Goal: Task Accomplishment & Management: Complete application form

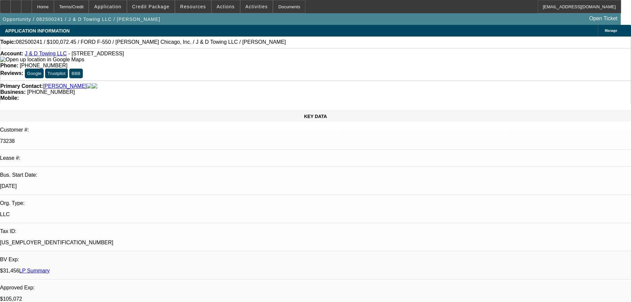
select select "0"
select select "2"
select select "0.1"
select select "4"
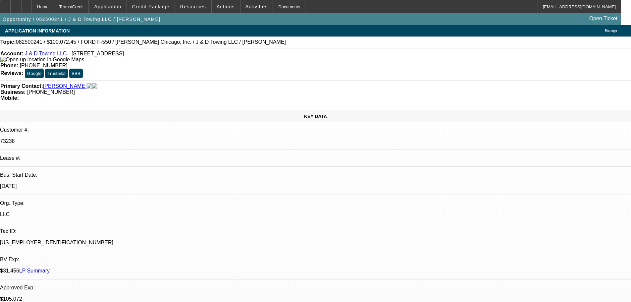
select select "0"
select select "2"
select select "0.1"
select select "4"
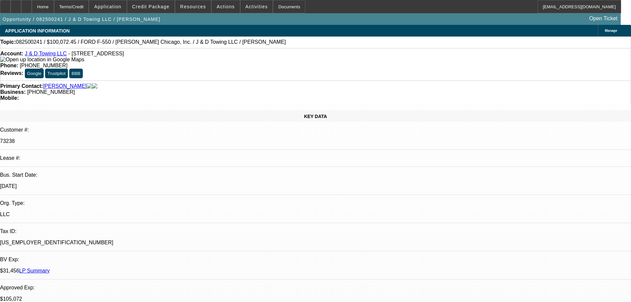
select select "0"
select select "2"
select select "0.1"
select select "4"
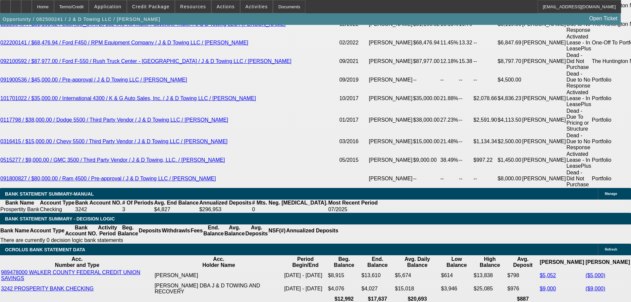
scroll to position [33, 5]
drag, startPoint x: 505, startPoint y: 251, endPoint x: 511, endPoint y: 251, distance: 6.6
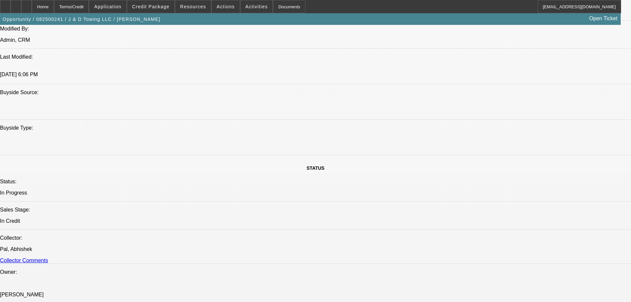
scroll to position [430, 0]
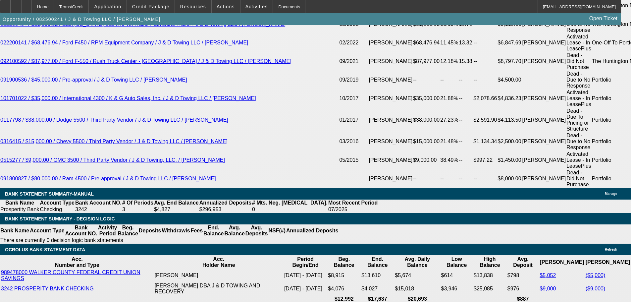
scroll to position [66, 0]
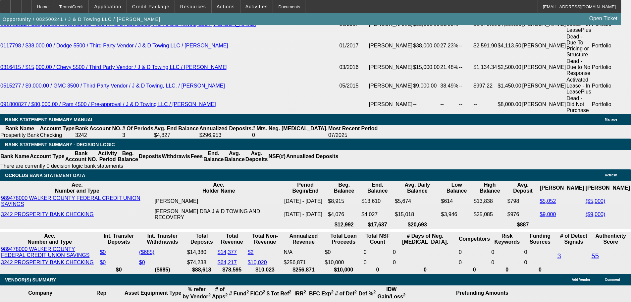
scroll to position [1424, 0]
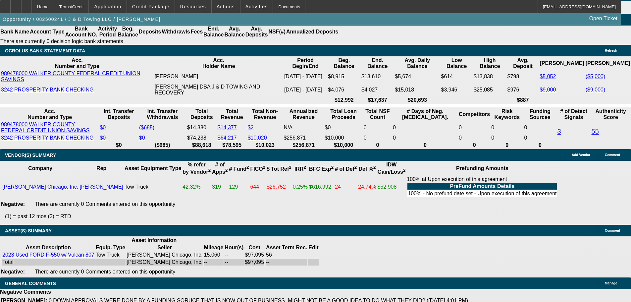
select select "5"
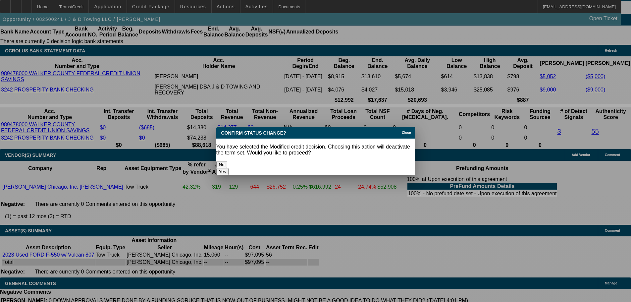
click at [229, 168] on button "Yes" at bounding box center [222, 171] width 13 height 7
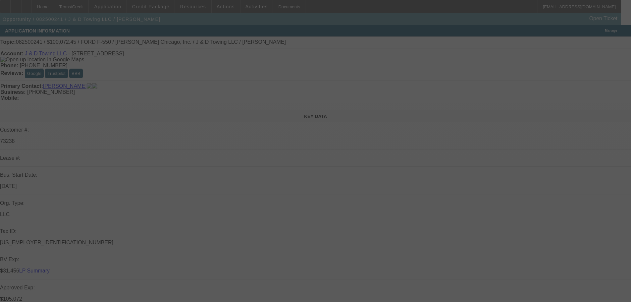
scroll to position [1424, 0]
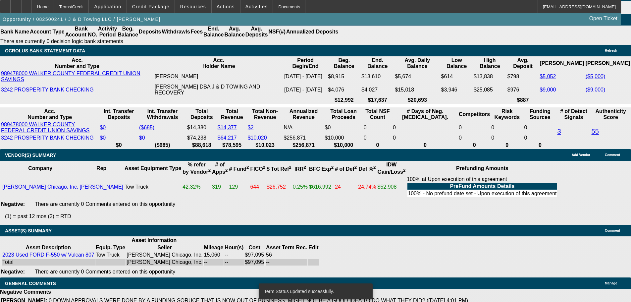
select select "0"
select select "2"
select select "0.1"
select select "4"
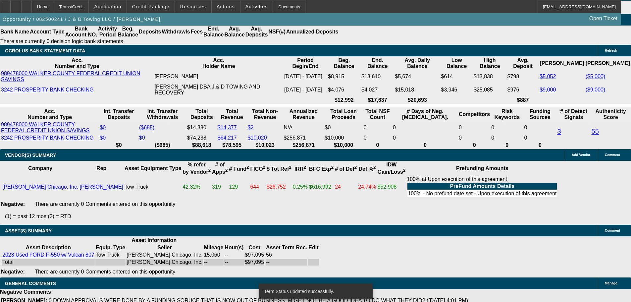
select select "0"
select select "2"
select select "0.1"
select select "4"
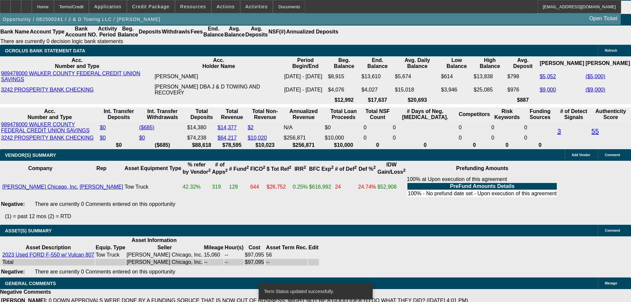
select select "0"
select select "2"
select select "0.1"
select select "4"
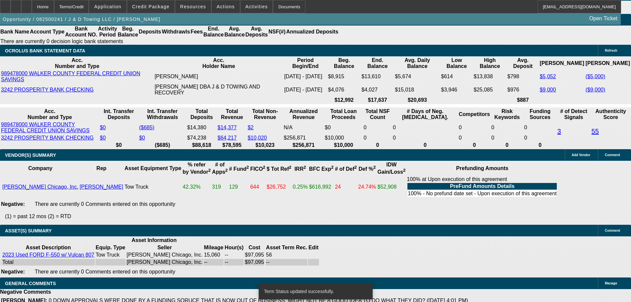
select select "0"
select select "2"
select select "0.1"
select select "4"
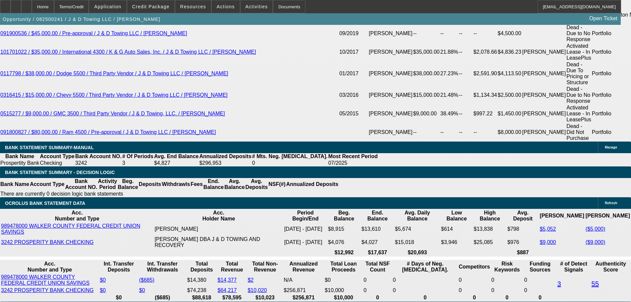
scroll to position [1238, 0]
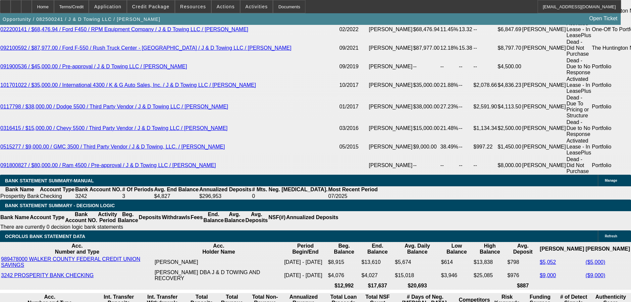
drag, startPoint x: 96, startPoint y: 163, endPoint x: 172, endPoint y: 155, distance: 75.9
type input "23"
type input "UNKNOWN"
type input "2395"
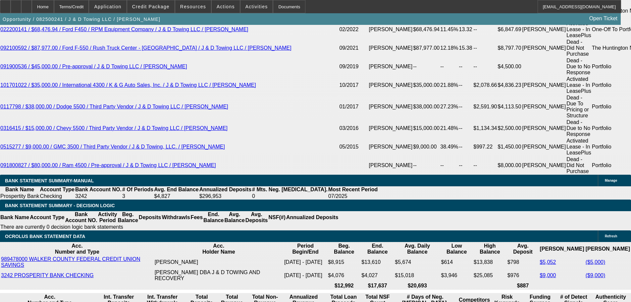
type input "15.3"
type input "$2,395.00"
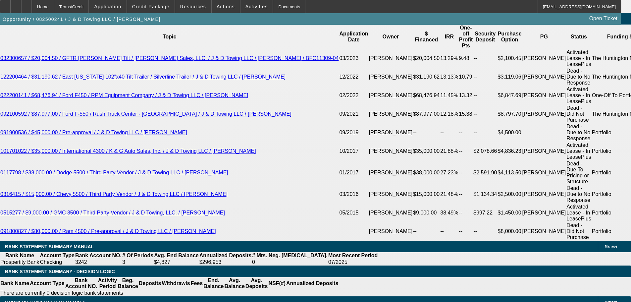
scroll to position [1172, 0]
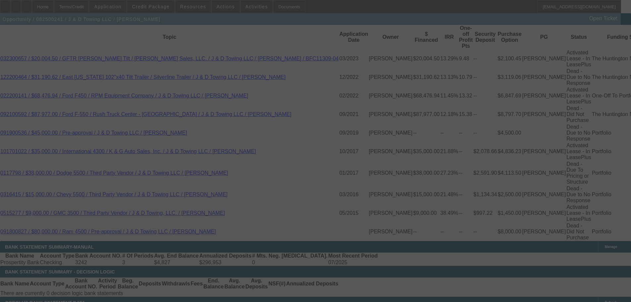
select select "0"
select select "2"
select select "0.1"
select select "4"
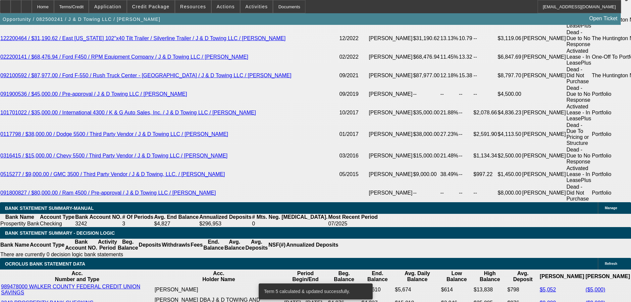
scroll to position [1238, 0]
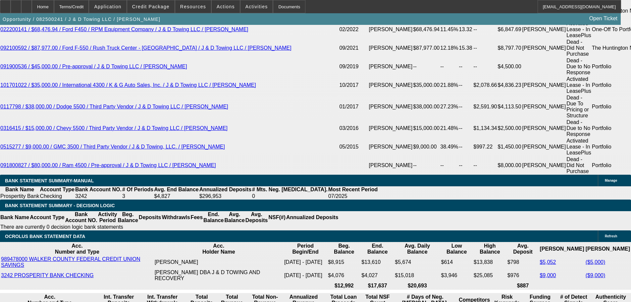
drag, startPoint x: 118, startPoint y: 110, endPoint x: 194, endPoint y: 93, distance: 78.0
type input "$5,074.45"
type input "UNKNOWN"
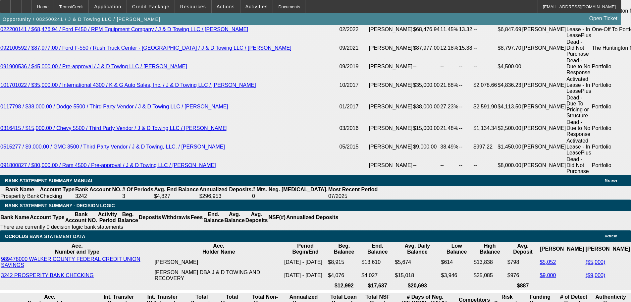
type input "$2,393.19"
drag, startPoint x: 116, startPoint y: 112, endPoint x: 213, endPoint y: 97, distance: 97.5
type input "$5,072.45"
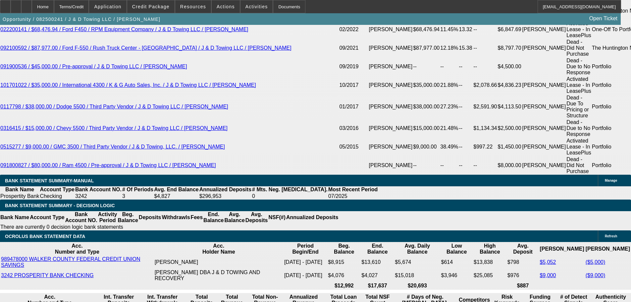
drag, startPoint x: 99, startPoint y: 162, endPoint x: 177, endPoint y: 150, distance: 79.3
type input "23"
type input "2395"
type input "15.3"
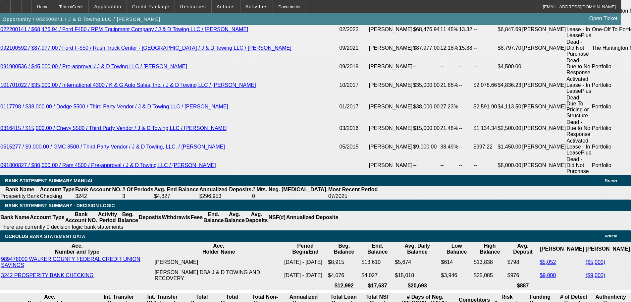
type input "$2,395.00"
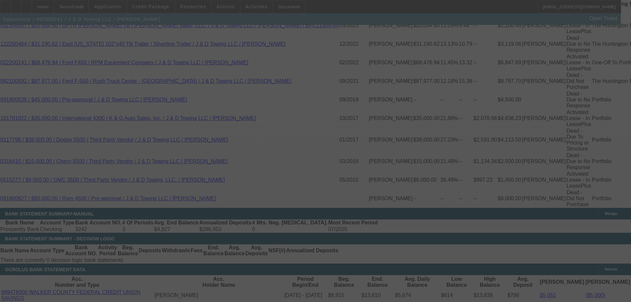
select select "0"
select select "2"
select select "0.1"
select select "4"
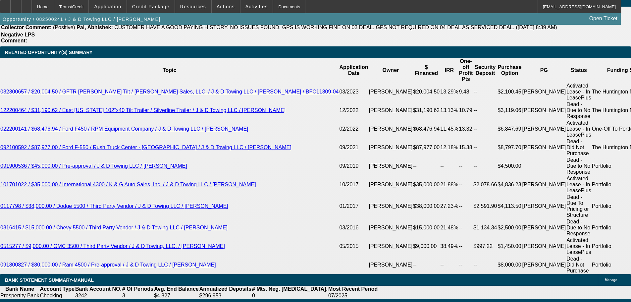
scroll to position [132, 0]
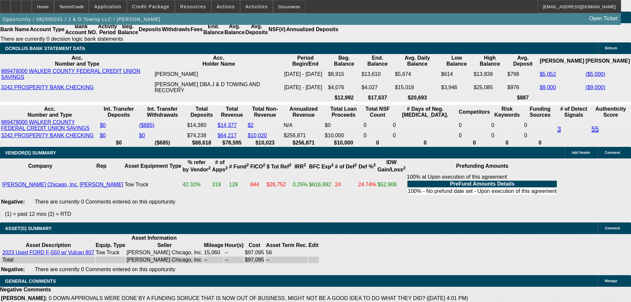
scroll to position [1437, 0]
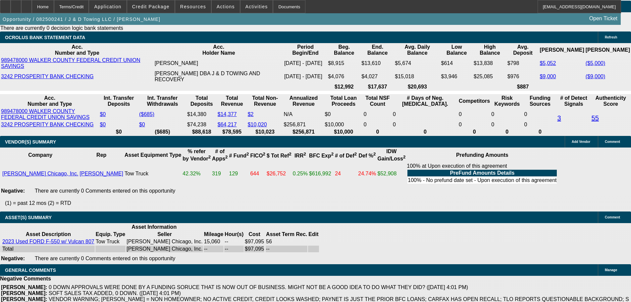
drag, startPoint x: 137, startPoint y: 270, endPoint x: 198, endPoint y: 267, distance: 60.7
copy span "APPROVED, GPS REQUIRED."
select select "3"
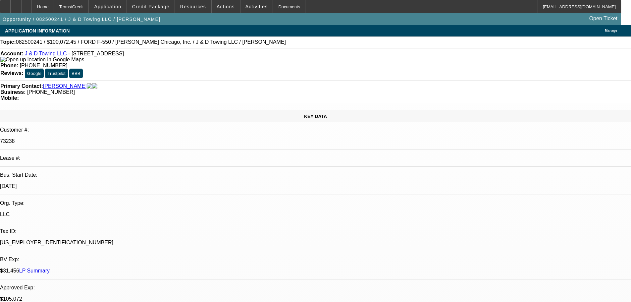
scroll to position [132, 0]
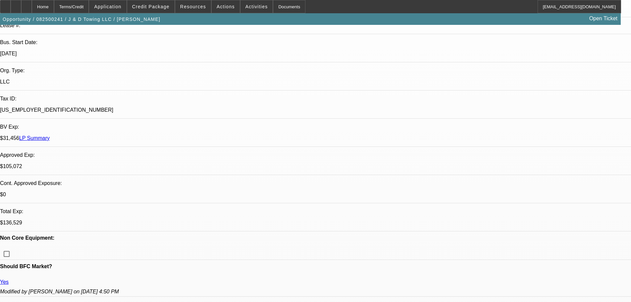
paste textarea "APPROVED, GPS REQUIRED."
type textarea "APPROVED, GPS REQUIRED."
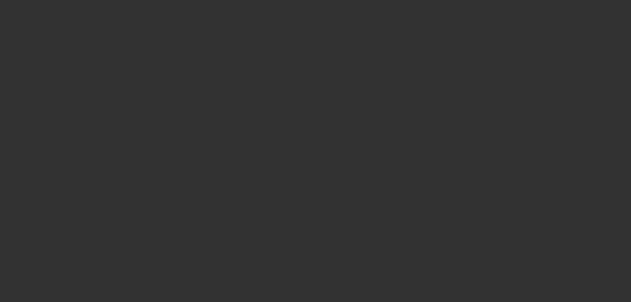
select select "0"
select select "2"
select select "0.1"
select select "4"
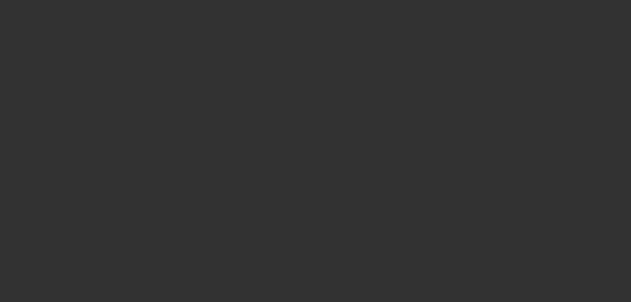
select select "0"
select select "2"
select select "0.1"
select select "4"
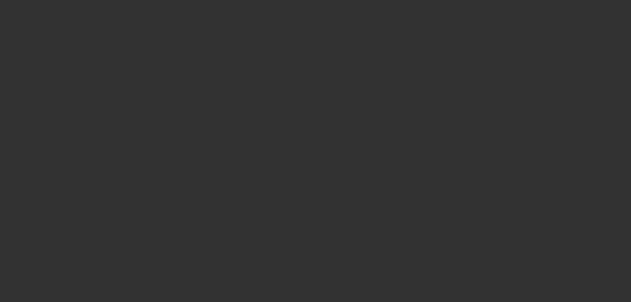
select select "0"
select select "2"
select select "0.1"
select select "4"
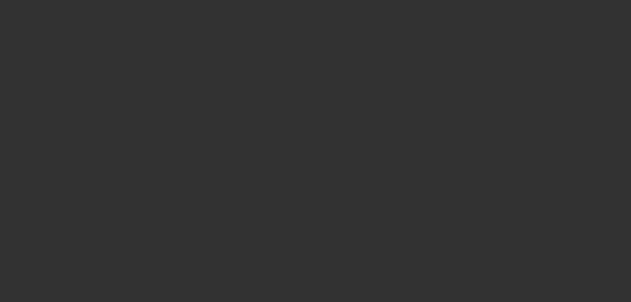
select select "0"
select select "2"
select select "0.1"
select select "4"
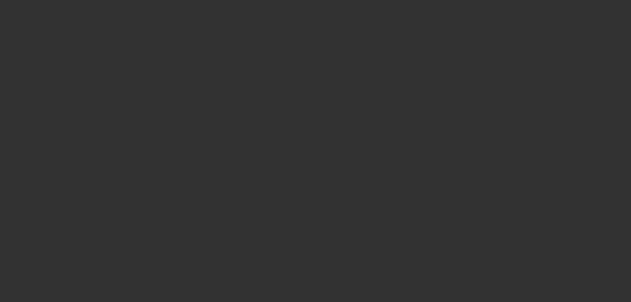
scroll to position [0, 0]
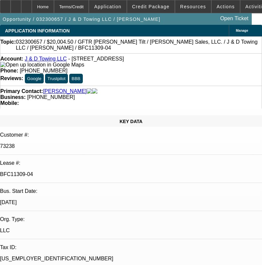
select select "0"
select select "2"
select select "0.1"
select select "4"
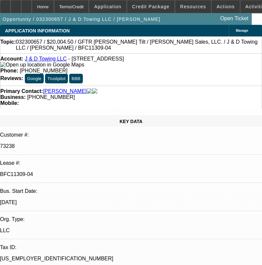
select select "0"
select select "2"
select select "0.1"
select select "4"
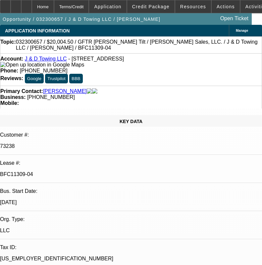
select select "0"
select select "2"
select select "0.1"
select select "4"
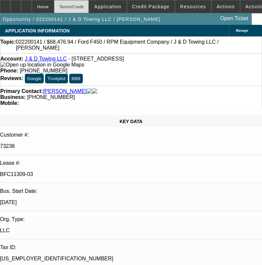
select select "0"
select select "2"
select select "0.1"
select select "4"
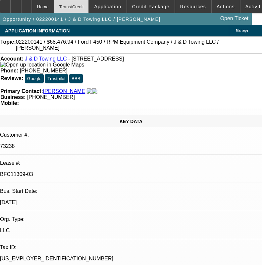
select select "0"
select select "2"
select select "0.1"
select select "4"
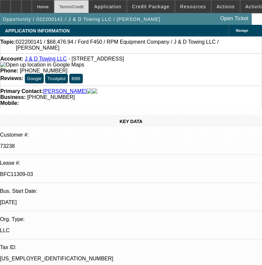
select select "0"
select select "2"
select select "0.1"
select select "4"
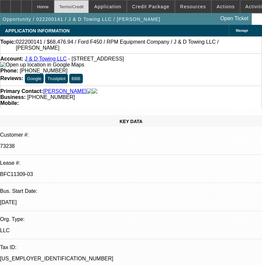
select select "0"
select select "2"
select select "0.1"
select select "4"
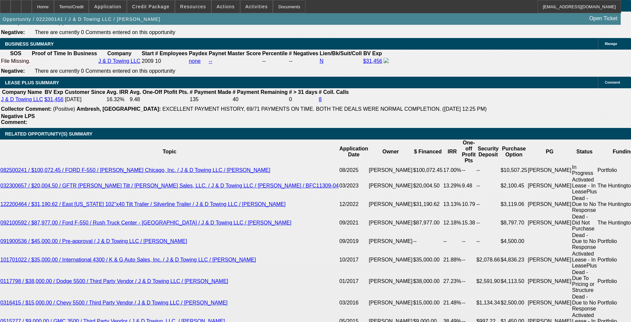
scroll to position [1060, 0]
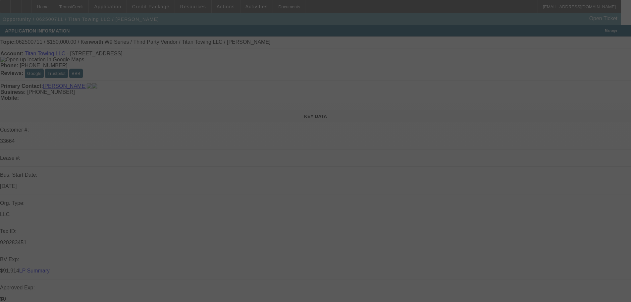
select select "0"
select select "2"
select select "0"
select select "6"
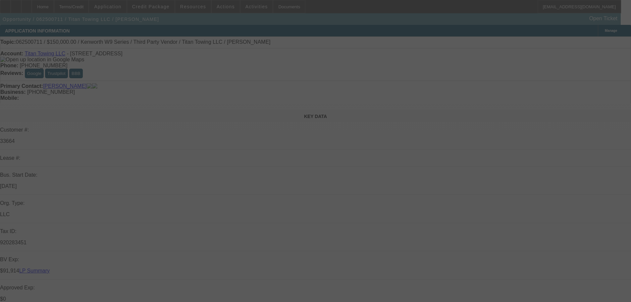
select select "0"
select select "2"
select select "0"
select select "6"
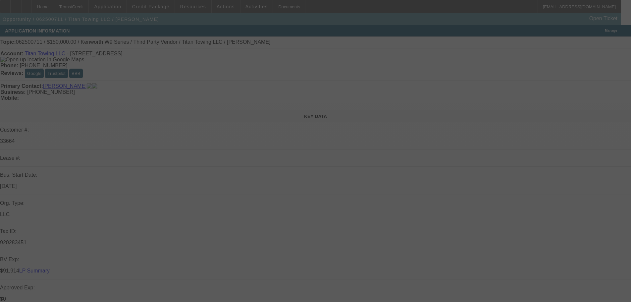
select select "0.15"
select select "2"
select select "0"
select select "6"
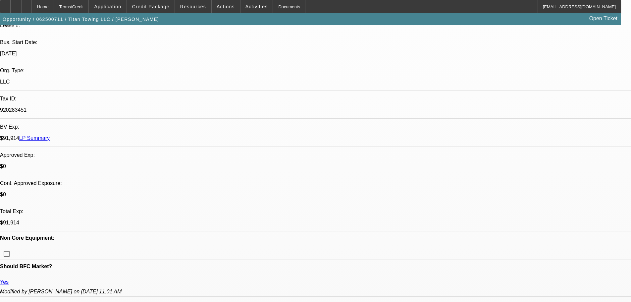
scroll to position [265, 0]
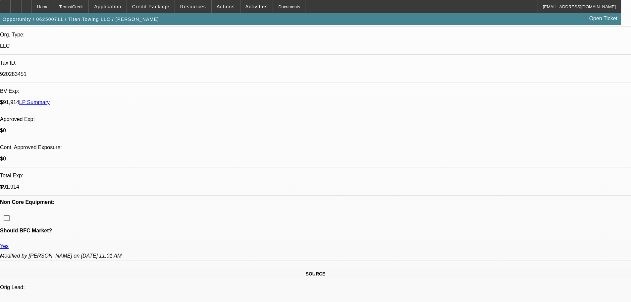
scroll to position [66, 0]
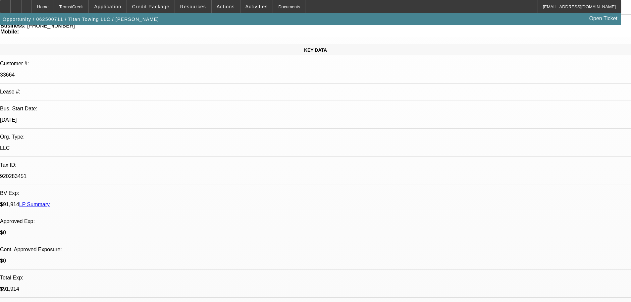
click at [50, 201] on link "LP Summary" at bounding box center [34, 204] width 30 height 6
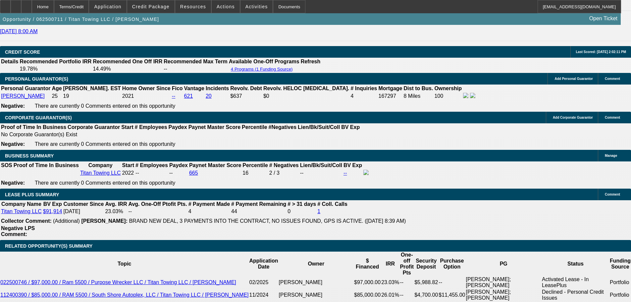
scroll to position [1225, 0]
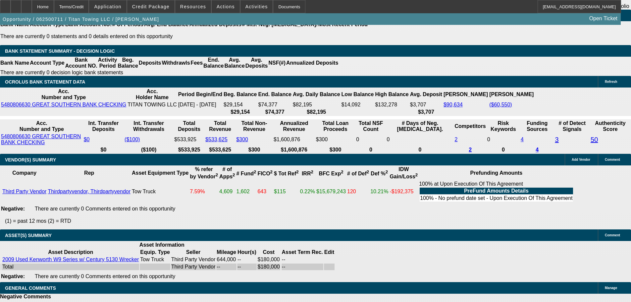
select select "4"
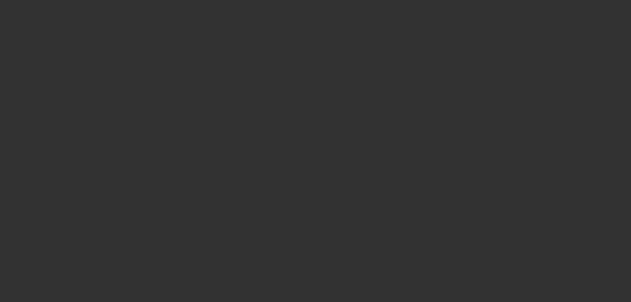
scroll to position [0, 0]
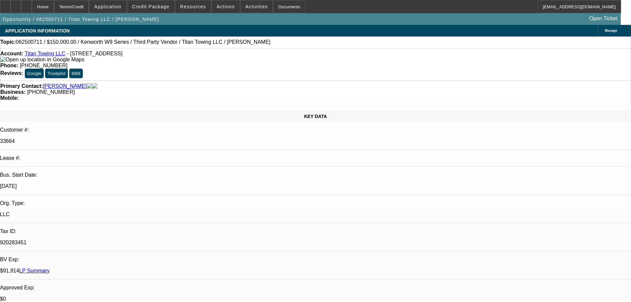
drag, startPoint x: 524, startPoint y: 112, endPoint x: 531, endPoint y: 124, distance: 13.6
drag, startPoint x: 538, startPoint y: 130, endPoint x: 490, endPoint y: 130, distance: 48.3
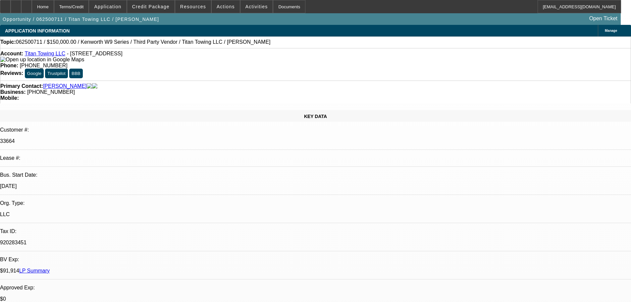
type textarea "SORRY, WILL STICK TO THE LAST TERMS I'M THINKING OF AND NEED WIFE ADDED ON AS A…"
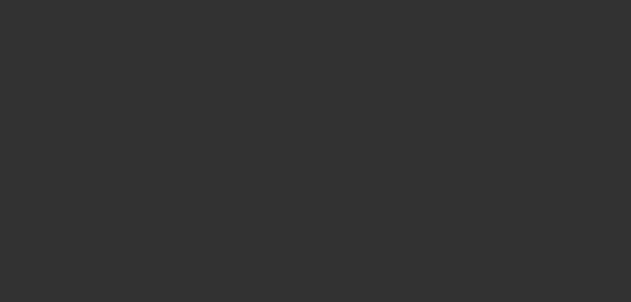
select select "0"
select select "2"
select select "0"
select select "6"
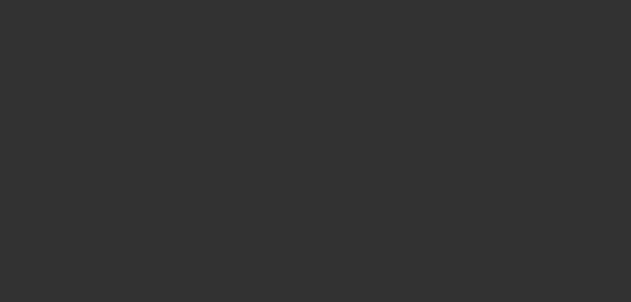
select select "0"
select select "2"
select select "0"
select select "6"
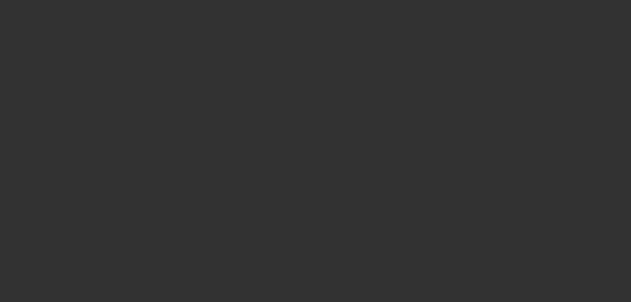
select select "0.15"
select select "2"
select select "0"
select select "6"
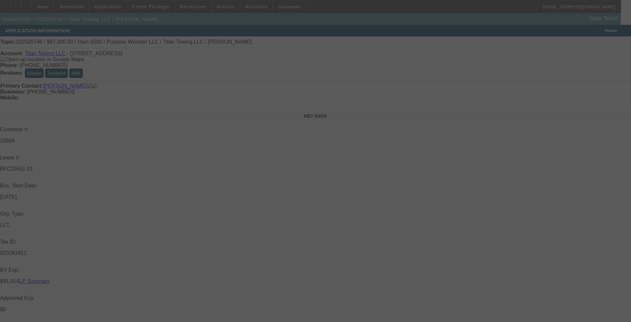
select select "0"
select select "2"
select select "0"
select select "6"
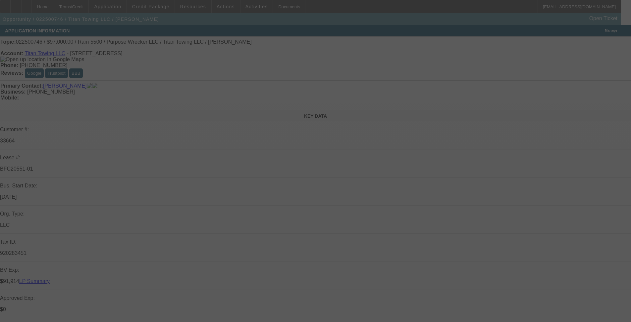
select select "0"
select select "2"
select select "0"
select select "6"
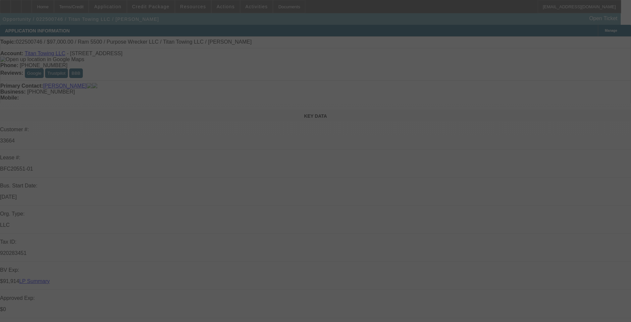
select select "0"
select select "2"
select select "0"
select select "6"
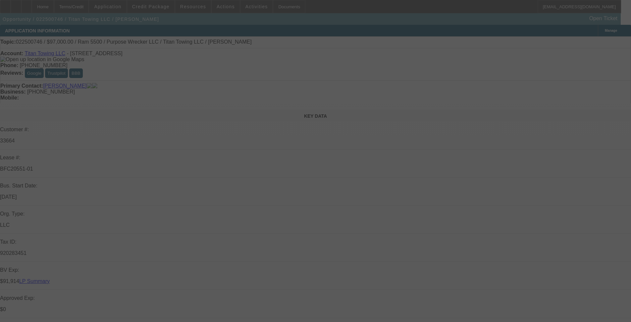
select select "0"
select select "2"
select select "0"
select select "6"
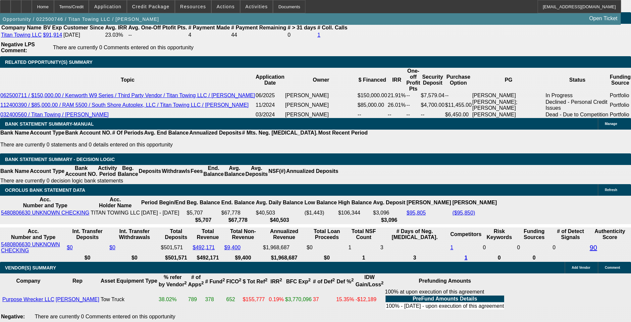
scroll to position [1192, 0]
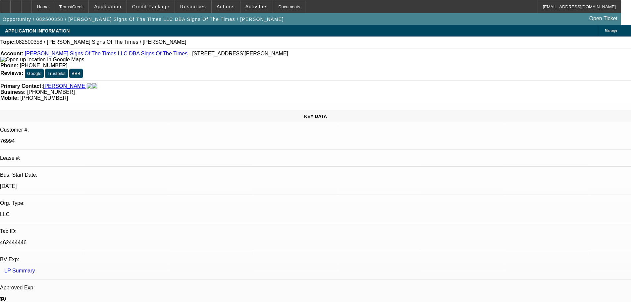
select select "0"
select select "2"
select select "0.1"
select select "4"
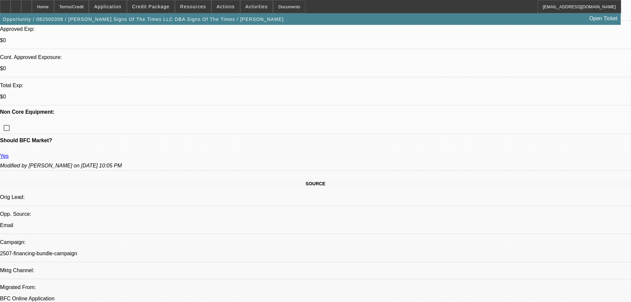
scroll to position [33, 0]
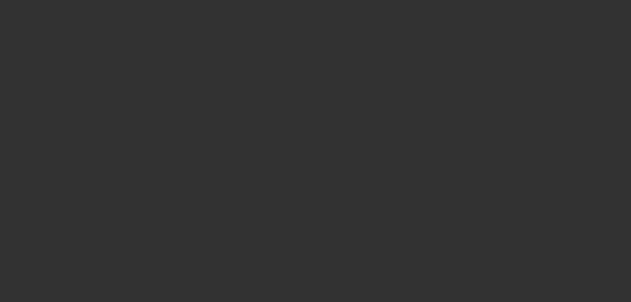
select select "0"
select select "2"
select select "0.1"
select select "4"
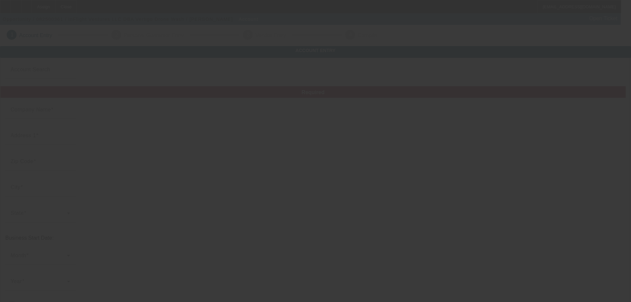
type input "InFlight Ventures LLC"
type input "[STREET_ADDRESS]"
type input "93036"
type input "Oxnard"
type input "[PHONE_NUMBER]"
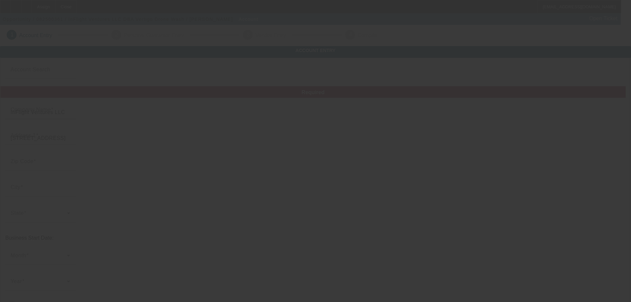
type input "Vertigo Drone Wash"
type input "Suite 300"
type input "[PERSON_NAME][EMAIL_ADDRESS][DOMAIN_NAME]"
type input "[US_EMPLOYER_IDENTIFICATION_NUMBER]"
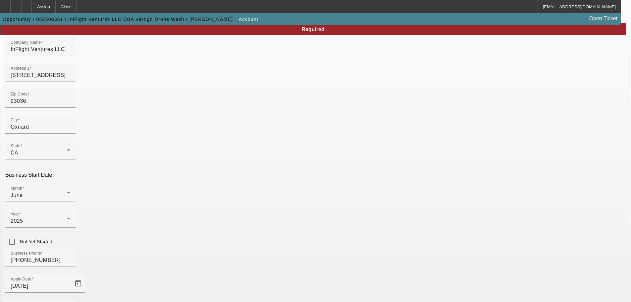
scroll to position [122, 0]
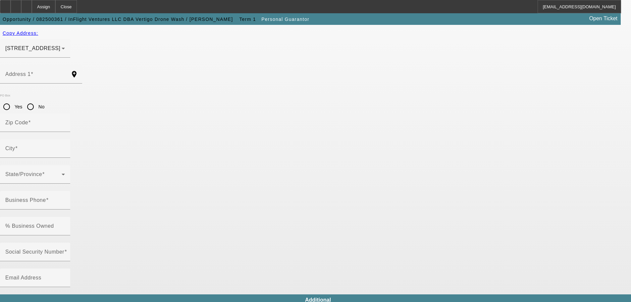
type input "[PERSON_NAME]"
type input "[STREET_ADDRESS]"
radio input "true"
type input "93004"
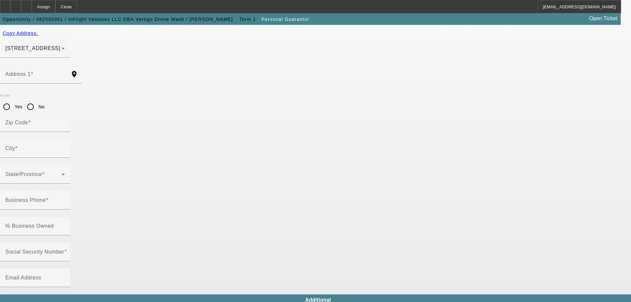
type input "Ventura"
type input "[PHONE_NUMBER]"
type input "50"
type input "563-63-6975"
type input "[PERSON_NAME][EMAIL_ADDRESS][DOMAIN_NAME]"
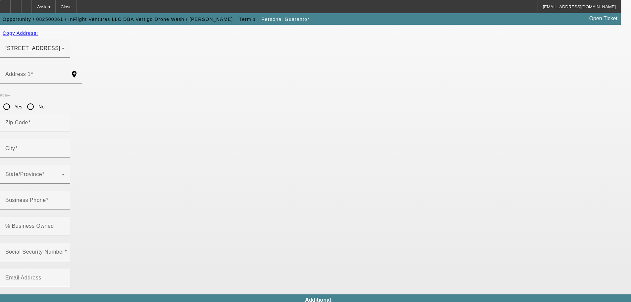
type input "[PHONE_NUMBER]"
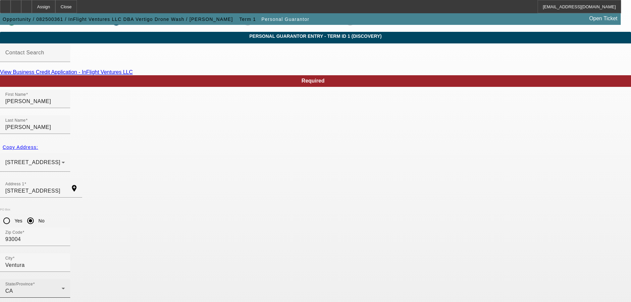
scroll to position [22, 0]
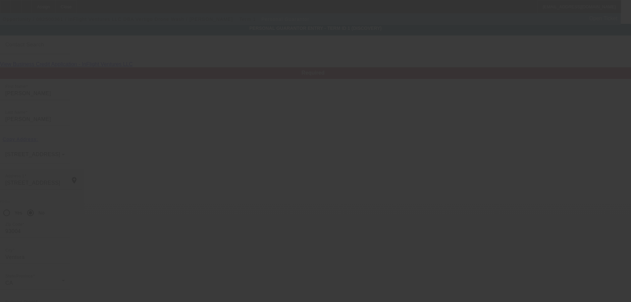
scroll to position [0, 0]
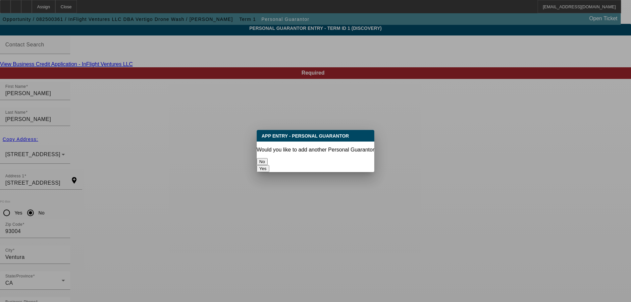
click at [268, 158] on button "No" at bounding box center [262, 161] width 11 height 7
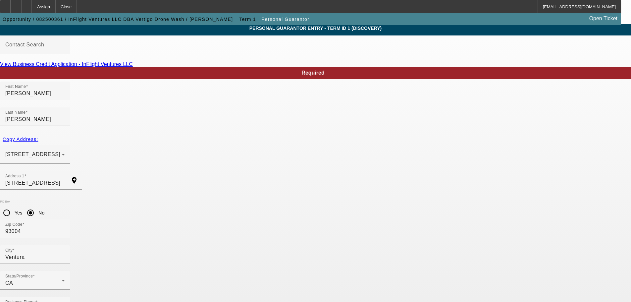
scroll to position [22, 0]
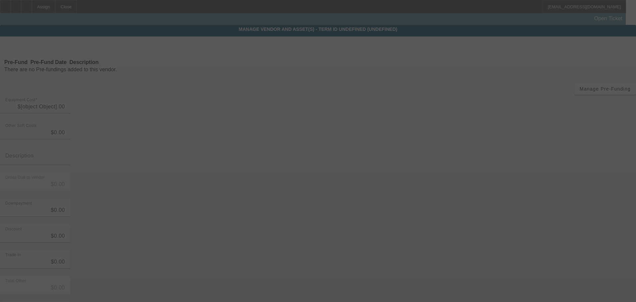
type input "$42,000.00"
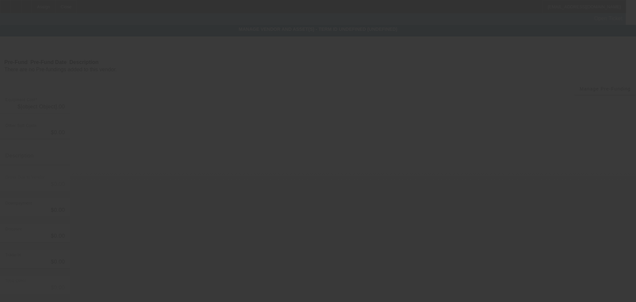
type input "$42,000.00"
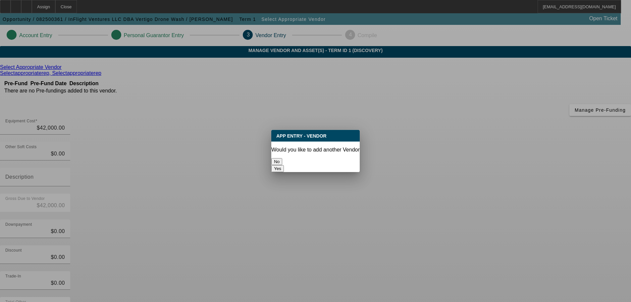
click at [282, 158] on button "No" at bounding box center [276, 161] width 11 height 7
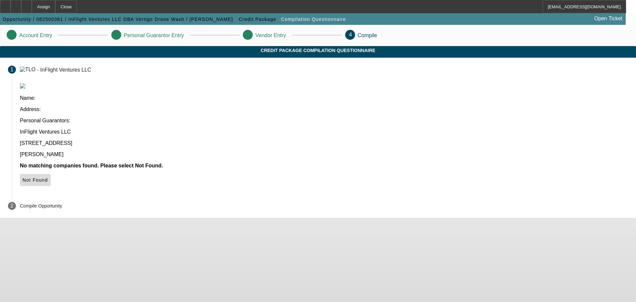
click at [48, 177] on span "Not Found" at bounding box center [35, 179] width 25 height 5
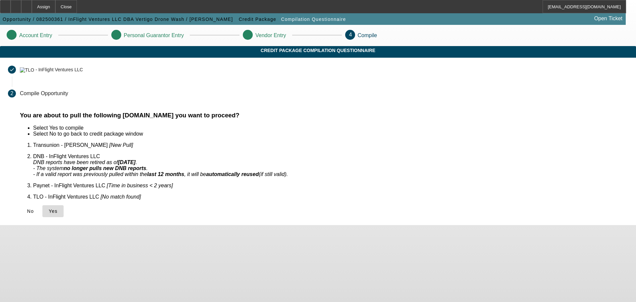
click at [58, 208] on span "Yes" at bounding box center [53, 210] width 9 height 5
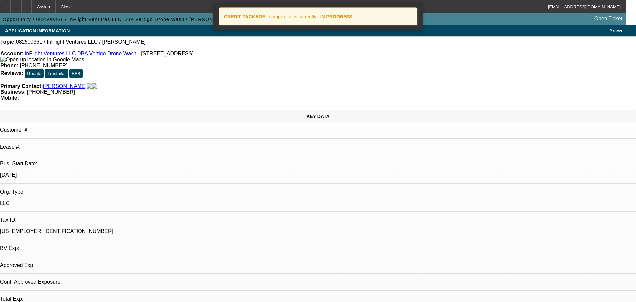
select select "0"
select select "2"
select select "0.1"
select select "4"
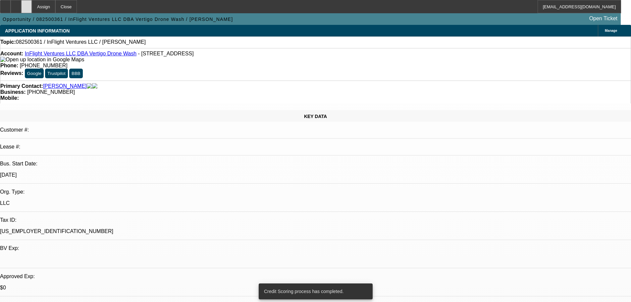
click at [32, 10] on div at bounding box center [26, 6] width 11 height 13
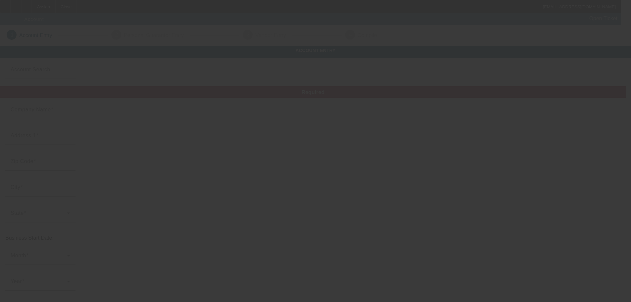
type input "[PERSON_NAME] Diversified Enterprises LLC"
type input "[STREET_ADDRESS][PERSON_NAME]"
type input "25239"
type input "Cottageville"
type input "[PHONE_NUMBER]"
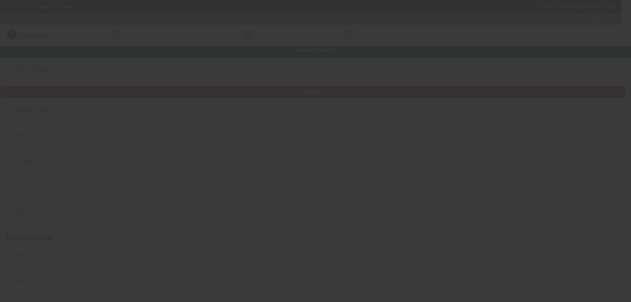
type input "[PERSON_NAME] Land Management"
type input "[EMAIL_ADDRESS][DOMAIN_NAME]"
type input "[US_EMPLOYER_IDENTIFICATION_NUMBER]"
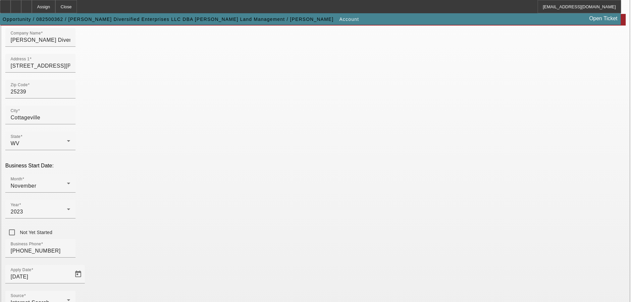
scroll to position [122, 0]
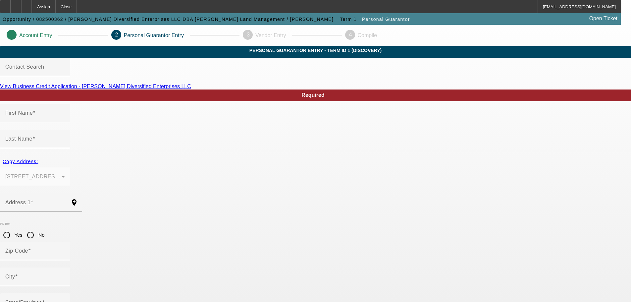
type input "[PERSON_NAME]"
type input "[STREET_ADDRESS][PERSON_NAME]"
radio input "true"
type input "25239"
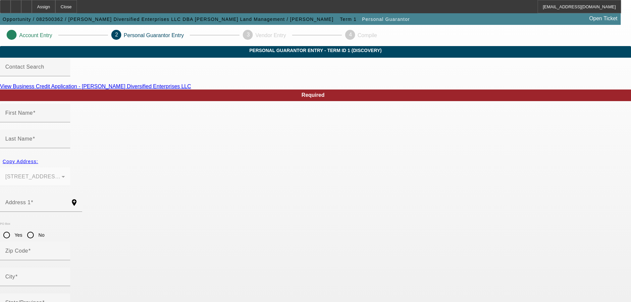
type input "Cottageville"
type input "[PHONE_NUMBER]"
type input "50"
type input "233-23-1291"
type input "[EMAIL_ADDRESS][DOMAIN_NAME]"
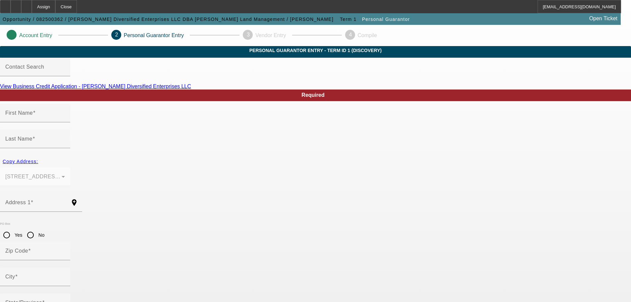
type input "[PHONE_NUMBER]"
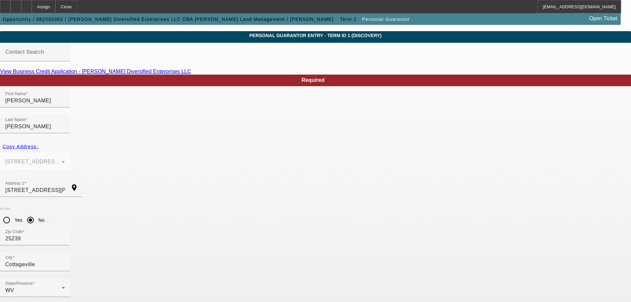
scroll to position [22, 0]
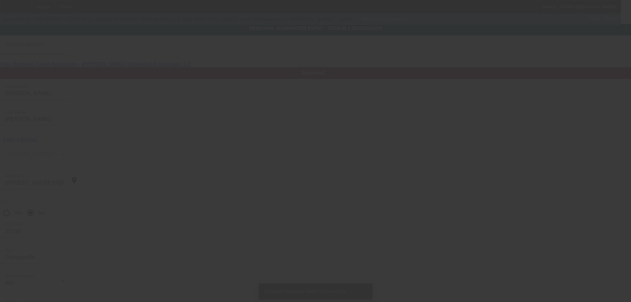
type input "Gary"
type input "[PERSON_NAME]"
type input "[STREET_ADDRESS][PERSON_NAME]"
type input "25239"
type input "Cottageville"
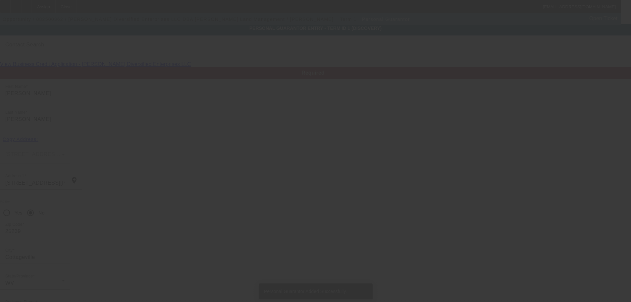
type input "[PHONE_NUMBER]"
type input "50"
type input "235-13-0839"
type input "gdbaldwin@baldwinlandman.com"
type input "[PHONE_NUMBER]"
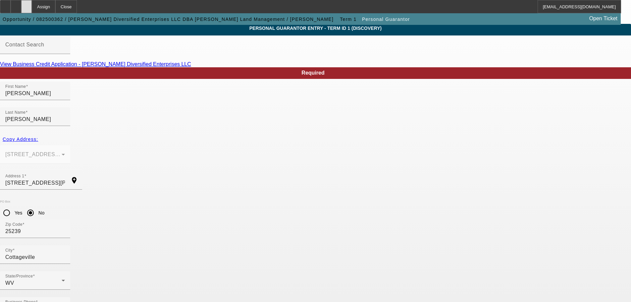
click at [32, 8] on div at bounding box center [26, 6] width 11 height 13
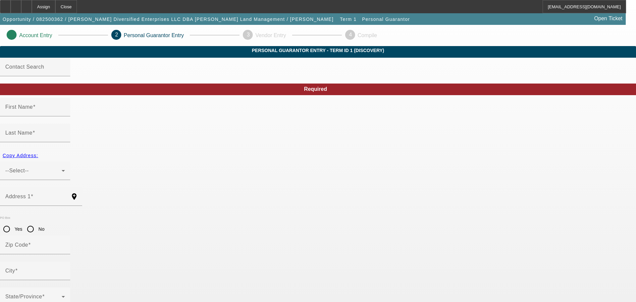
type input "[PERSON_NAME]"
type input "[STREET_ADDRESS][PERSON_NAME]"
radio input "true"
type input "25239"
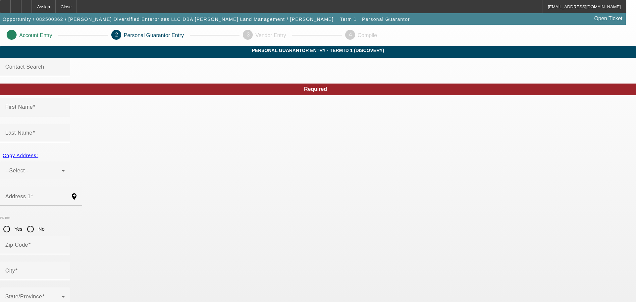
type input "Cottageville"
type input "[PHONE_NUMBER]"
type input "50"
type input "233-23-1291"
type input "[EMAIL_ADDRESS][DOMAIN_NAME]"
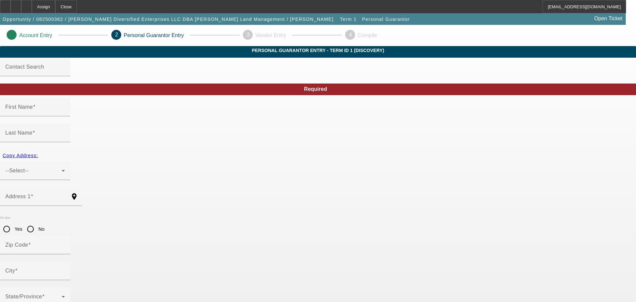
type input "[PHONE_NUMBER]"
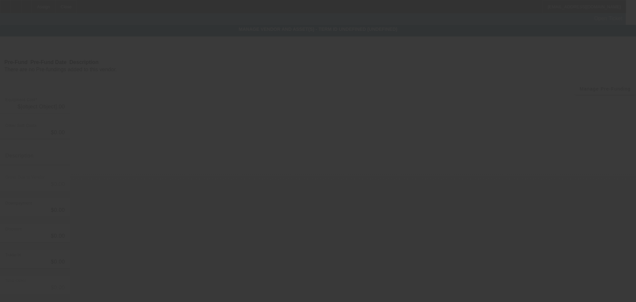
type input "$170,000.00"
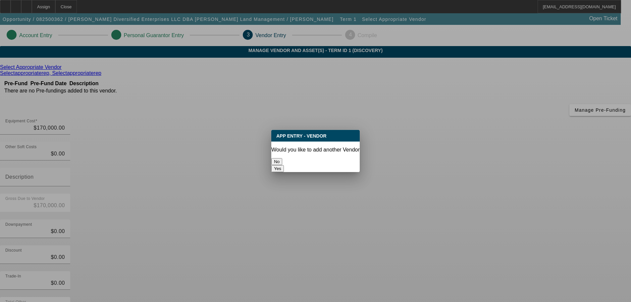
click at [282, 158] on button "No" at bounding box center [276, 161] width 11 height 7
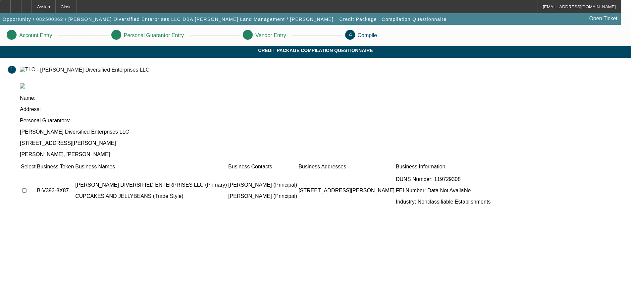
click at [26, 188] on input "checkbox" at bounding box center [24, 190] width 4 height 4
checkbox input "true"
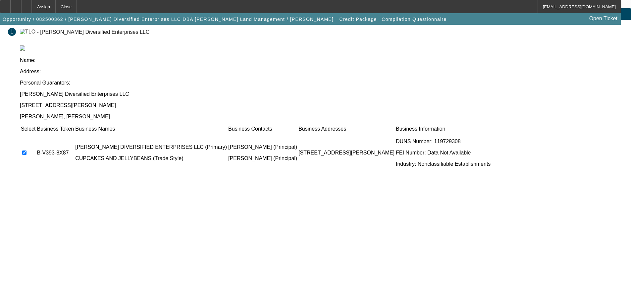
scroll to position [41, 0]
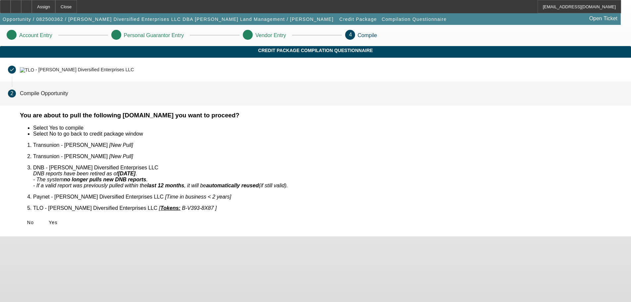
scroll to position [0, 0]
click at [49, 220] on icon at bounding box center [49, 222] width 0 height 5
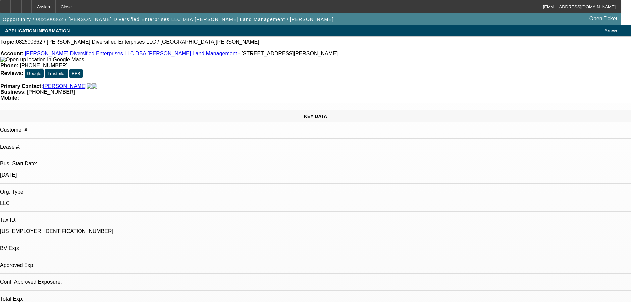
select select "0"
select select "2"
select select "0.1"
select select "1"
select select "2"
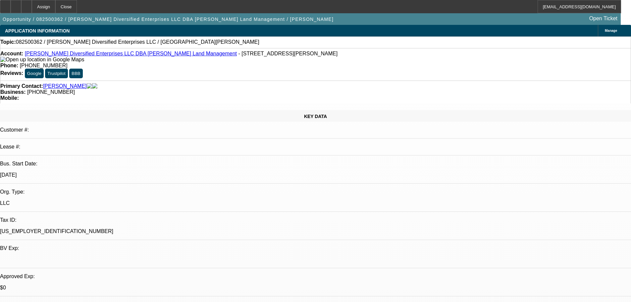
select select "4"
click at [26, 4] on icon at bounding box center [26, 4] width 0 height 0
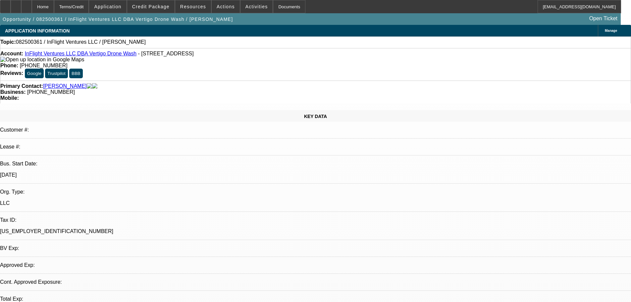
select select "0"
select select "2"
select select "0.1"
select select "4"
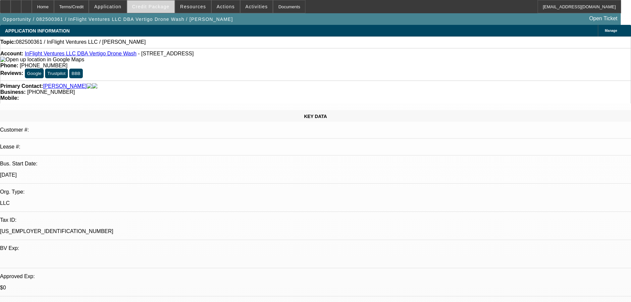
click at [146, 4] on span at bounding box center [150, 7] width 47 height 16
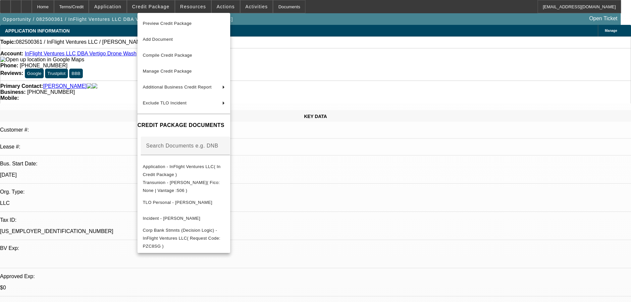
click at [196, 23] on span "Preview Credit Package" at bounding box center [184, 24] width 82 height 8
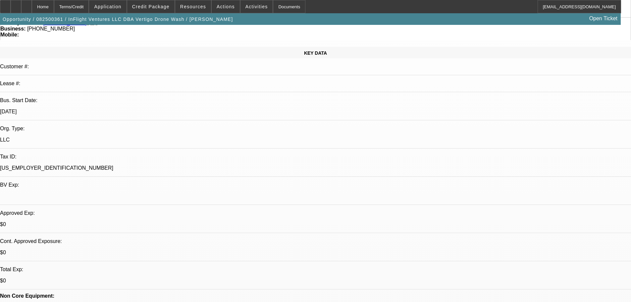
scroll to position [99, 0]
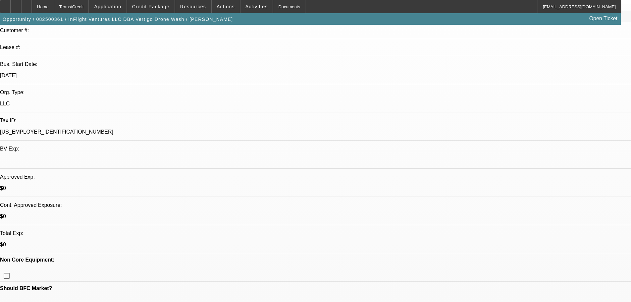
click at [126, 301] on div "Manage Should BFC Market" at bounding box center [315, 307] width 631 height 12
click at [67, 301] on link "Manage Should BFC Market" at bounding box center [33, 304] width 67 height 6
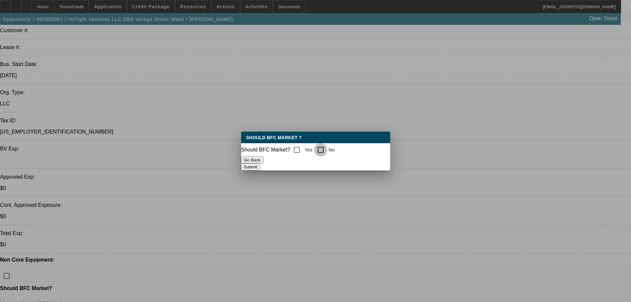
click at [322, 149] on input "No" at bounding box center [320, 149] width 13 height 13
checkbox input "true"
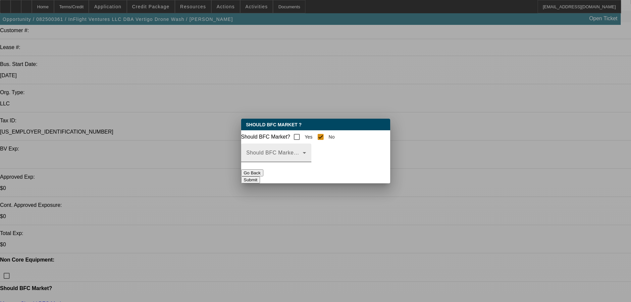
click at [303, 158] on span at bounding box center [274, 155] width 56 height 8
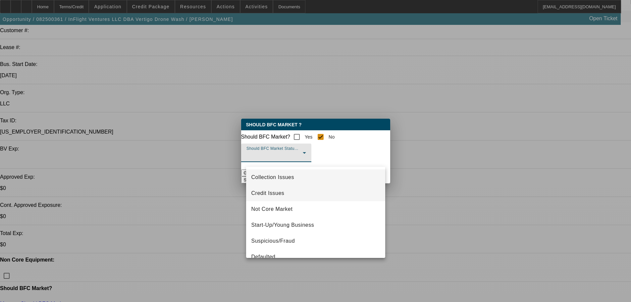
click at [275, 192] on span "Credit Issues" at bounding box center [267, 193] width 33 height 8
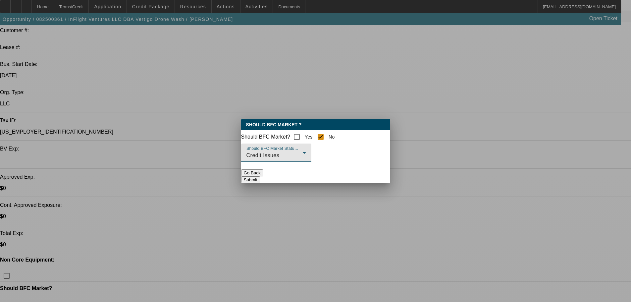
click at [260, 176] on button "Submit" at bounding box center [250, 179] width 19 height 7
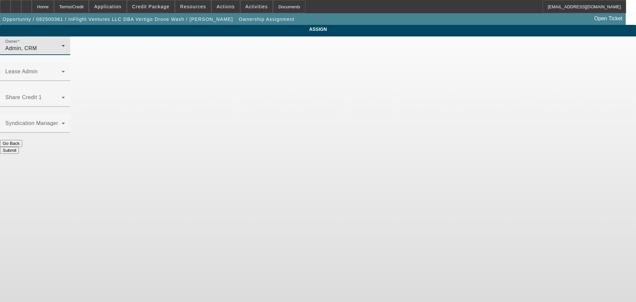
click at [62, 52] on div "Admin, CRM" at bounding box center [33, 48] width 56 height 8
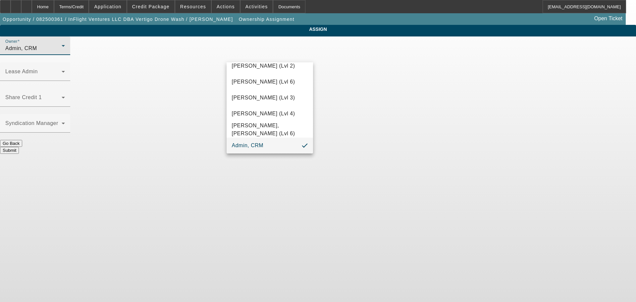
scroll to position [19, 0]
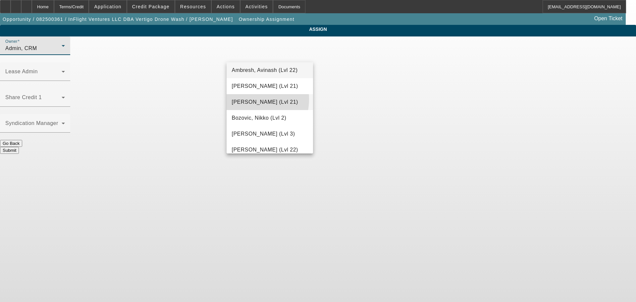
drag, startPoint x: 246, startPoint y: 99, endPoint x: 305, endPoint y: 99, distance: 58.9
click at [247, 99] on span "Arida, Michael (Lvl 21)" at bounding box center [265, 102] width 66 height 8
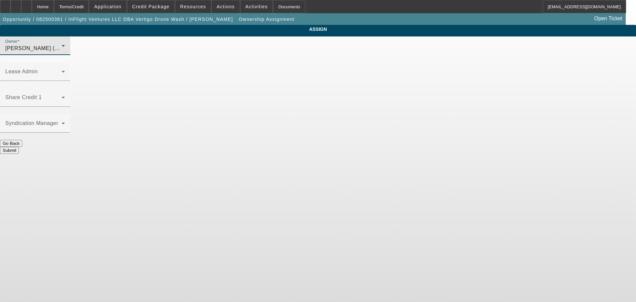
click at [19, 147] on button "Submit" at bounding box center [9, 150] width 19 height 7
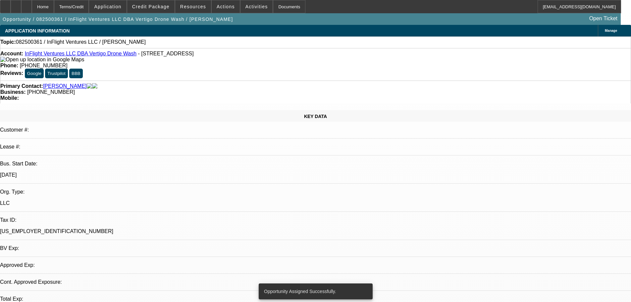
select select "0"
select select "2"
select select "0.1"
select select "4"
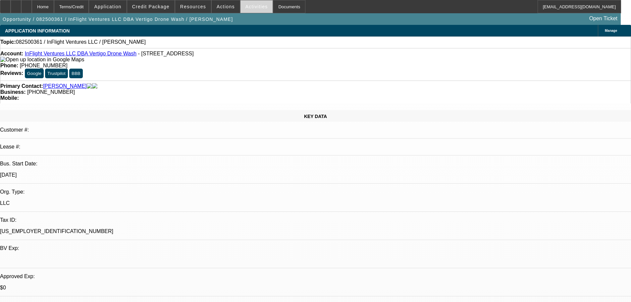
click at [246, 12] on span at bounding box center [256, 7] width 32 height 16
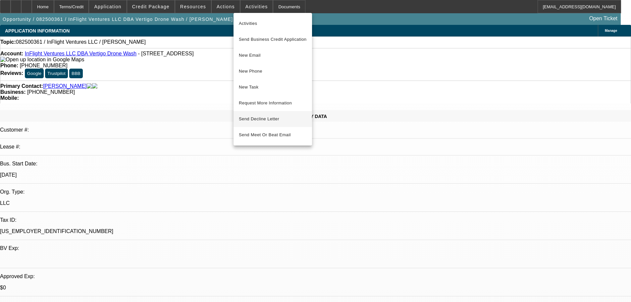
click at [255, 120] on span "Send Decline Letter" at bounding box center [259, 118] width 40 height 5
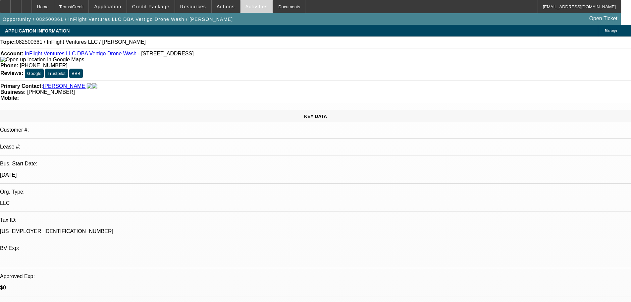
click at [241, 10] on span at bounding box center [256, 7] width 32 height 16
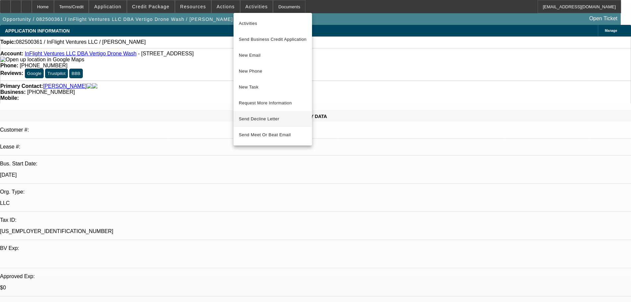
click at [267, 117] on span "Send Decline Letter" at bounding box center [259, 118] width 40 height 5
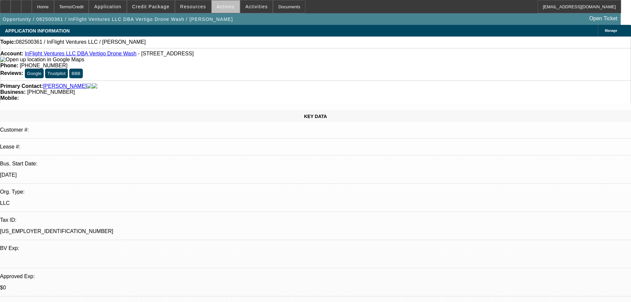
click at [228, 8] on span at bounding box center [226, 7] width 28 height 16
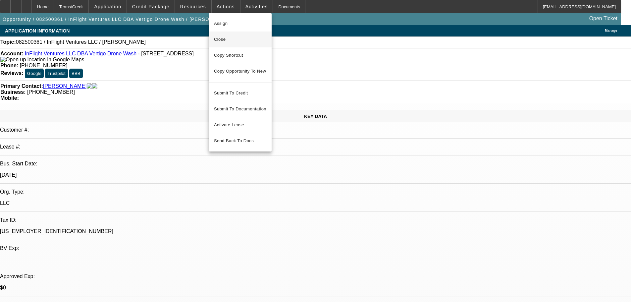
click at [226, 40] on span "Close" at bounding box center [240, 39] width 52 height 8
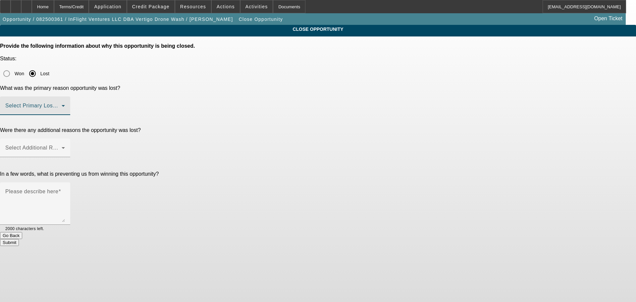
click at [62, 104] on span at bounding box center [33, 108] width 56 height 8
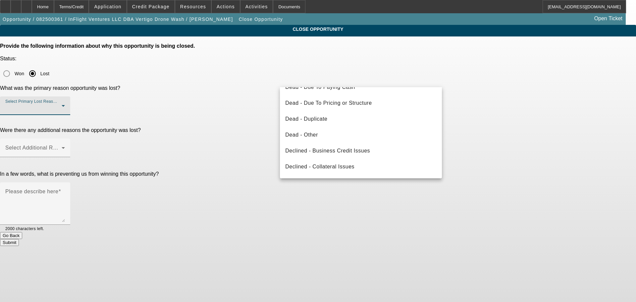
scroll to position [89, 0]
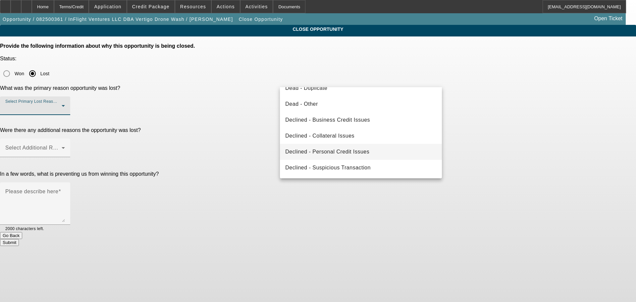
click at [341, 154] on span "Declined - Personal Credit Issues" at bounding box center [327, 152] width 84 height 8
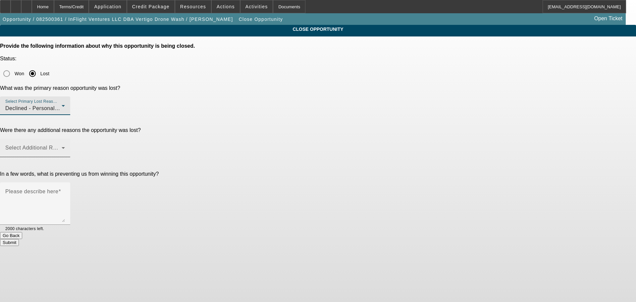
click at [62, 146] on span at bounding box center [33, 150] width 56 height 8
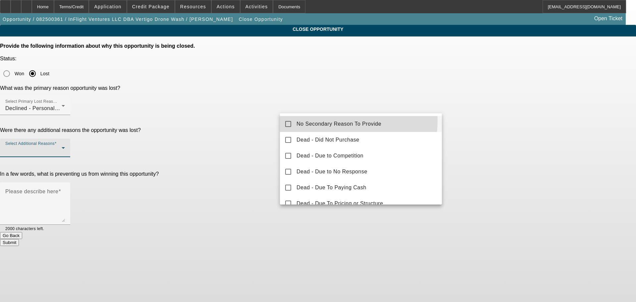
click at [320, 120] on span "No Secondary Reason To Provide" at bounding box center [338, 124] width 85 height 8
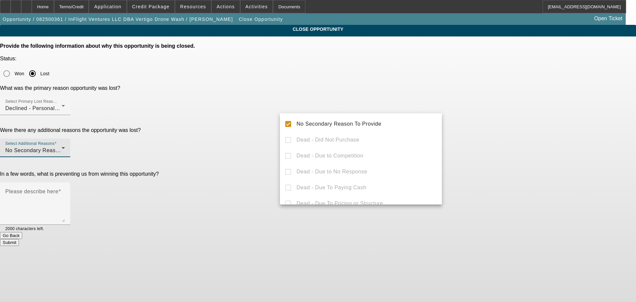
click at [253, 145] on div at bounding box center [318, 151] width 636 height 302
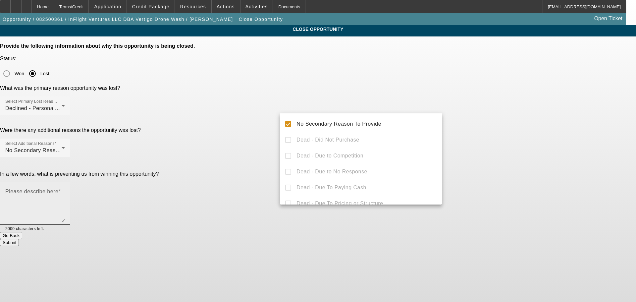
click at [65, 190] on textarea "Please describe here" at bounding box center [35, 206] width 60 height 32
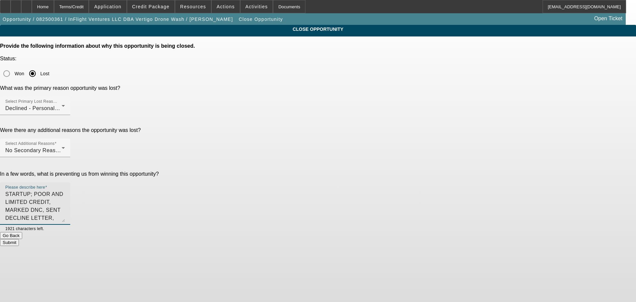
type textarea "STARTUP; POOR AND LIMITED CREDIT, MARKED DNC, SENT DECLINE LETTER, CLOSING OPP."
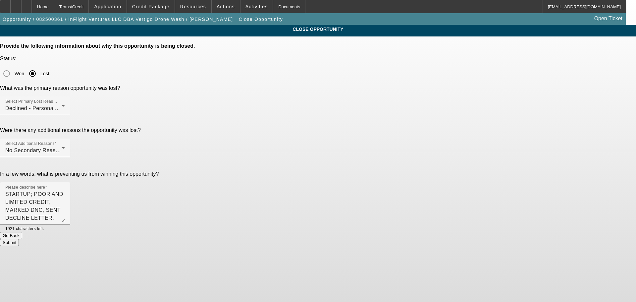
click at [19, 239] on button "Submit" at bounding box center [9, 242] width 19 height 7
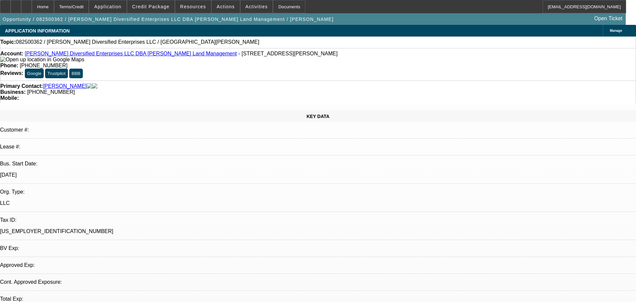
select select "0"
select select "2"
select select "0.1"
select select "4"
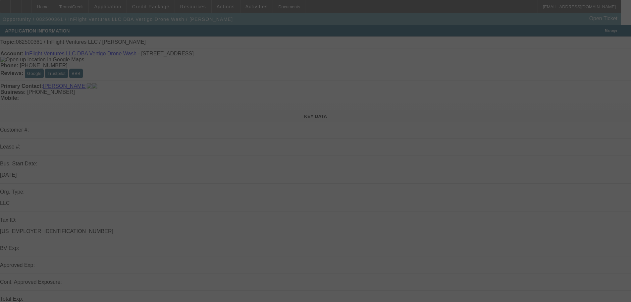
select select "0"
select select "2"
select select "0.1"
select select "4"
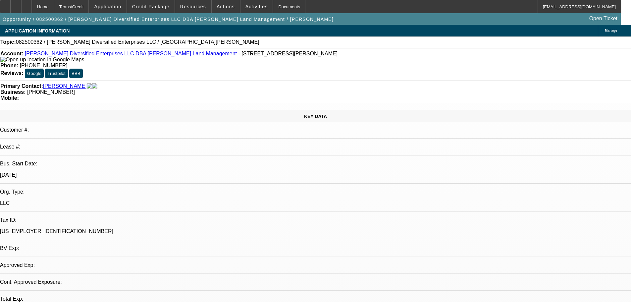
select select "0"
select select "2"
select select "0.1"
select select "4"
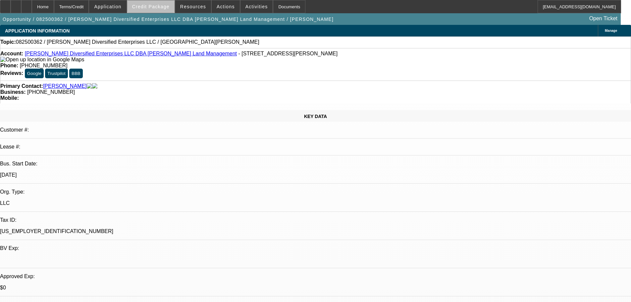
click at [163, 6] on span "Credit Package" at bounding box center [150, 6] width 37 height 5
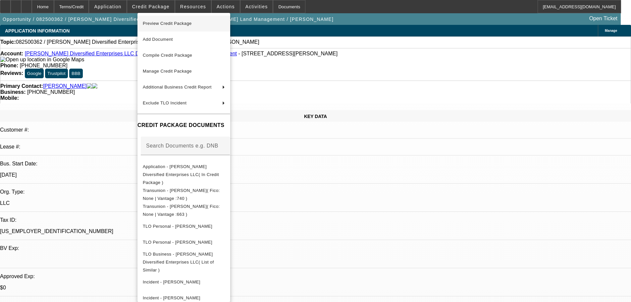
click at [165, 22] on span "Preview Credit Package" at bounding box center [167, 23] width 49 height 5
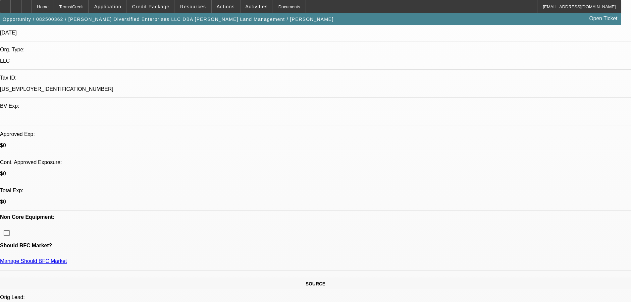
scroll to position [166, 0]
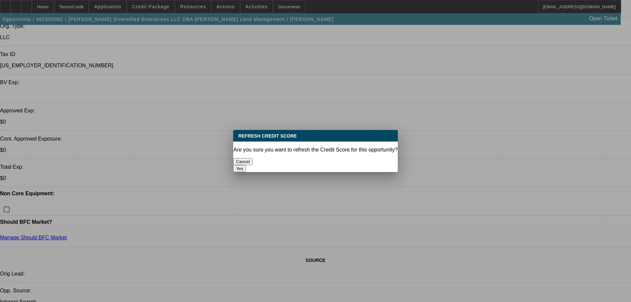
click at [246, 165] on button "Yes" at bounding box center [239, 168] width 13 height 7
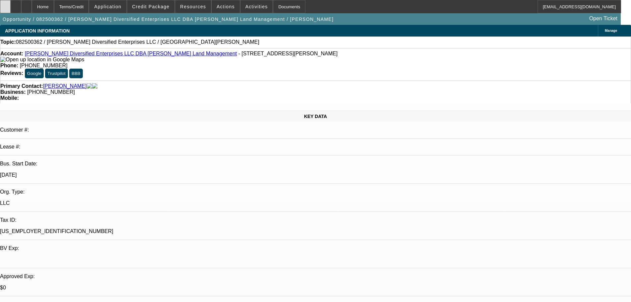
click at [5, 4] on icon at bounding box center [5, 4] width 0 height 0
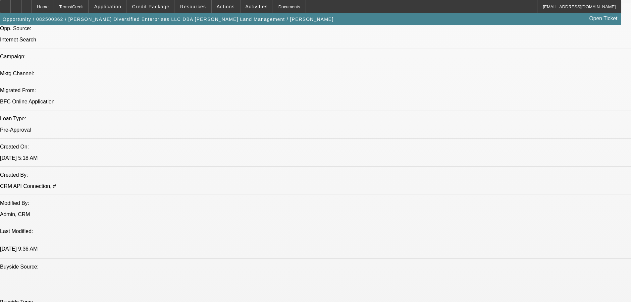
scroll to position [464, 0]
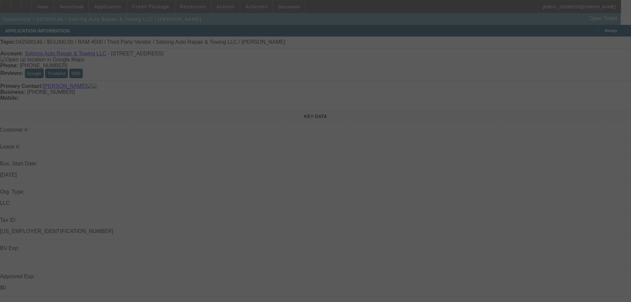
select select "0"
select select "2"
select select "0"
select select "6"
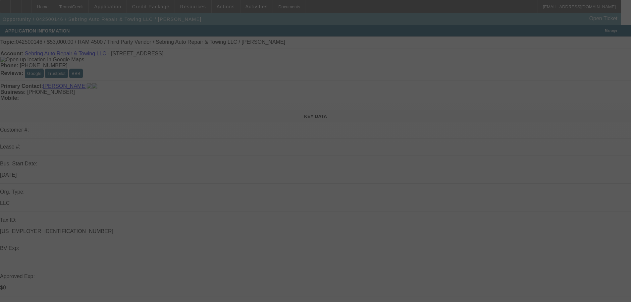
select select "0"
select select "2"
select select "0"
select select "6"
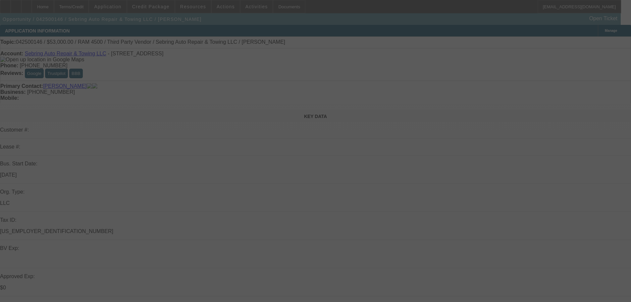
select select "0"
select select "2"
select select "0"
select select "6"
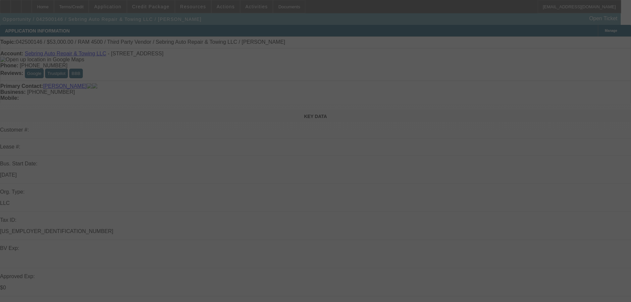
select select "0"
select select "2"
select select "0"
select select "6"
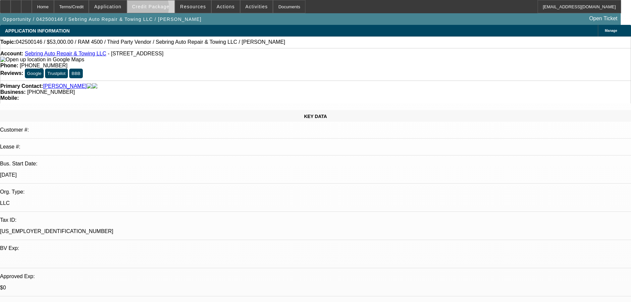
click at [158, 9] on span "Credit Package" at bounding box center [150, 6] width 37 height 5
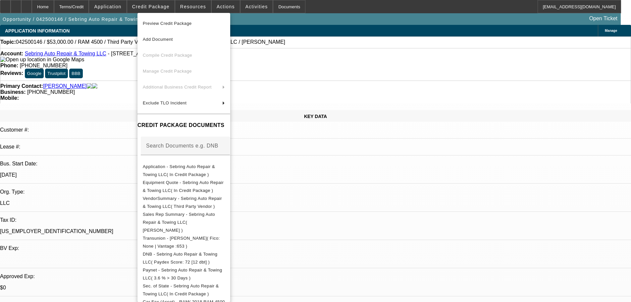
click at [116, 89] on div at bounding box center [315, 151] width 631 height 302
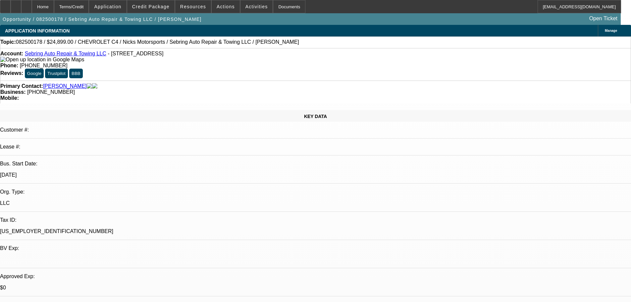
select select "0"
select select "2"
select select "0"
select select "6"
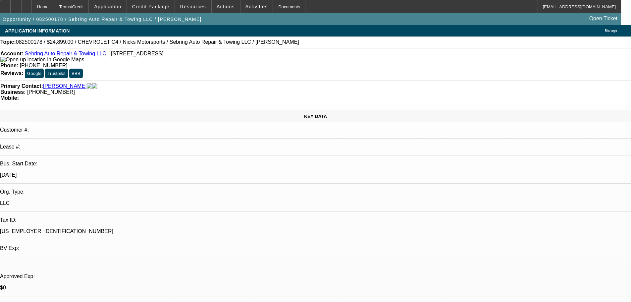
select select "0"
select select "2"
select select "0"
select select "6"
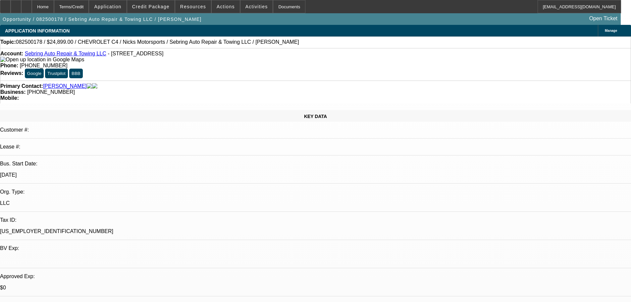
select select "0"
select select "6"
select select "0"
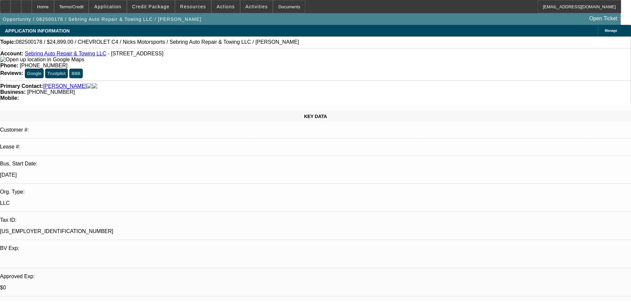
select select "0"
select select "6"
click at [154, 9] on span at bounding box center [150, 7] width 47 height 16
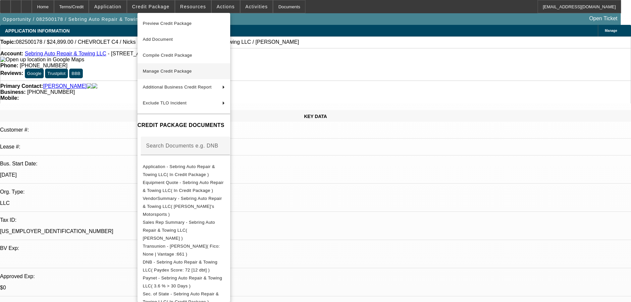
click at [160, 70] on span "Manage Credit Package" at bounding box center [167, 71] width 49 height 5
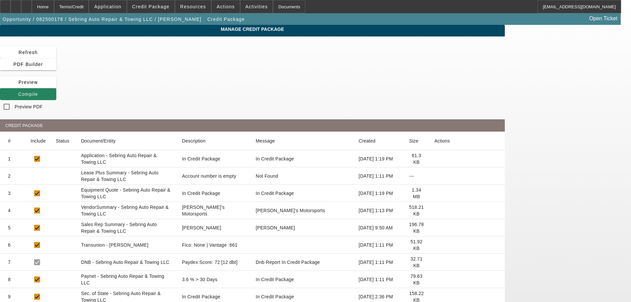
click at [434, 176] on icon at bounding box center [434, 176] width 0 height 0
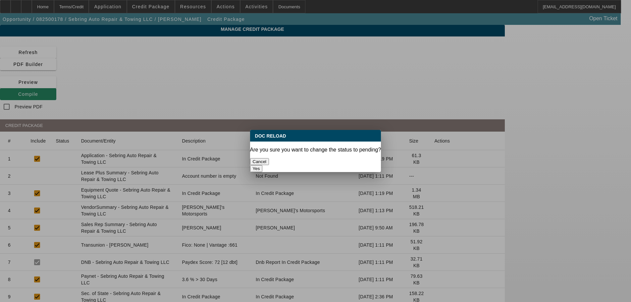
click at [263, 165] on button "Yes" at bounding box center [256, 168] width 13 height 7
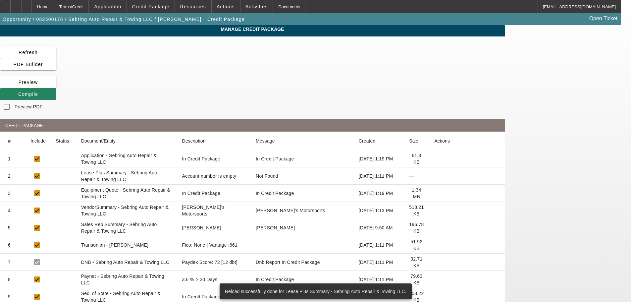
click at [434, 210] on icon at bounding box center [434, 210] width 0 height 0
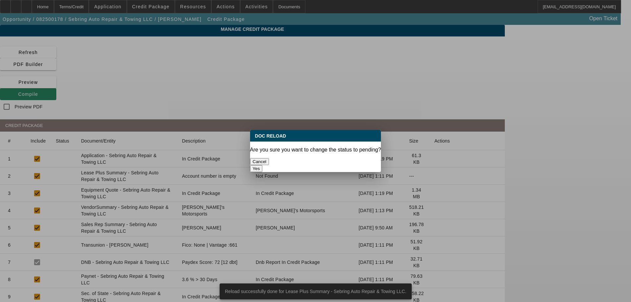
click at [263, 165] on button "Yes" at bounding box center [256, 168] width 13 height 7
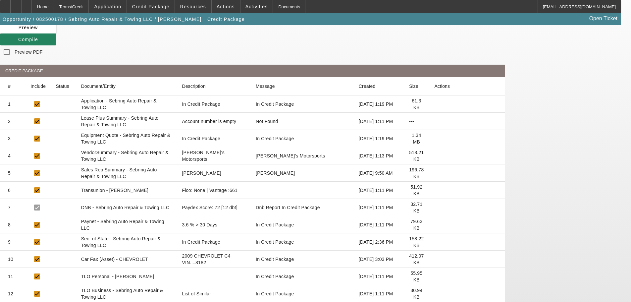
scroll to position [66, 0]
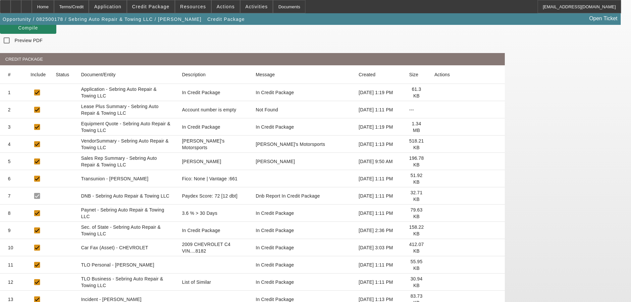
click at [434, 282] on icon at bounding box center [434, 282] width 0 height 0
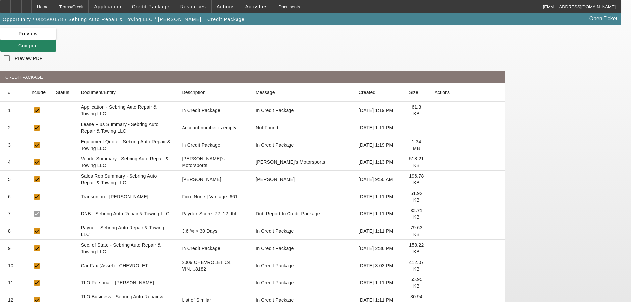
scroll to position [0, 0]
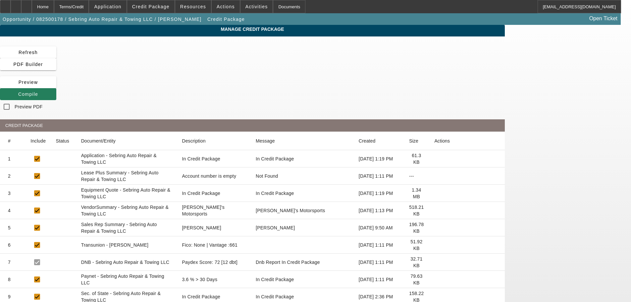
click at [56, 86] on span at bounding box center [28, 94] width 56 height 16
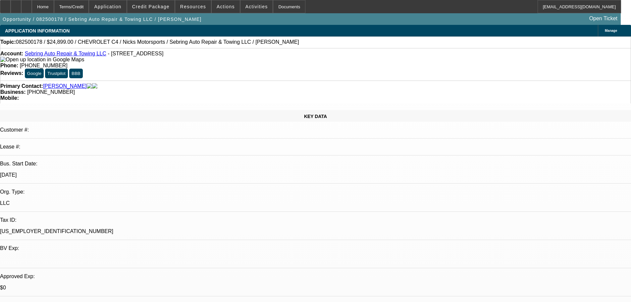
select select "0"
select select "2"
select select "0"
select select "6"
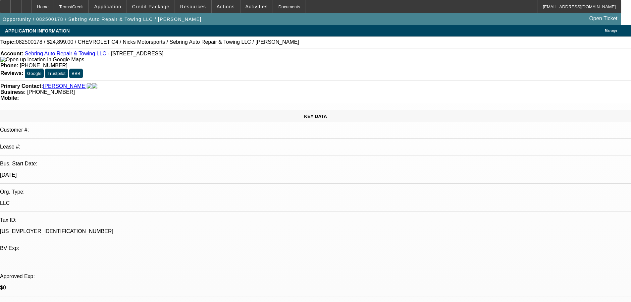
select select "0"
select select "2"
select select "0"
select select "6"
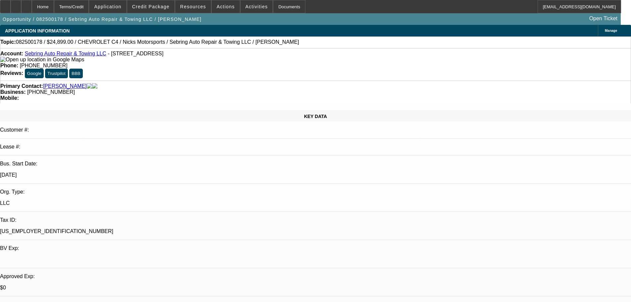
select select "0"
select select "6"
select select "0"
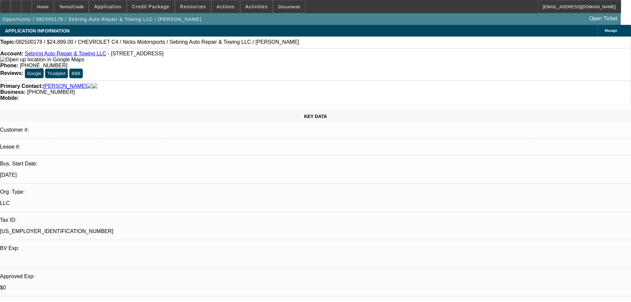
select select "0"
select select "6"
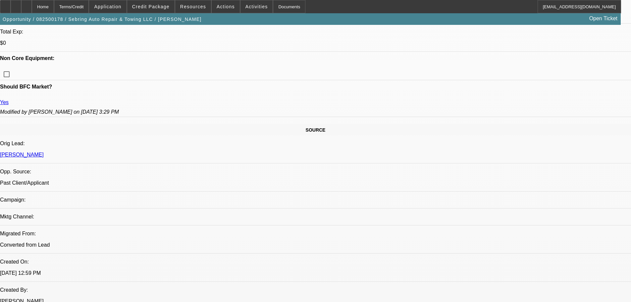
scroll to position [296, 0]
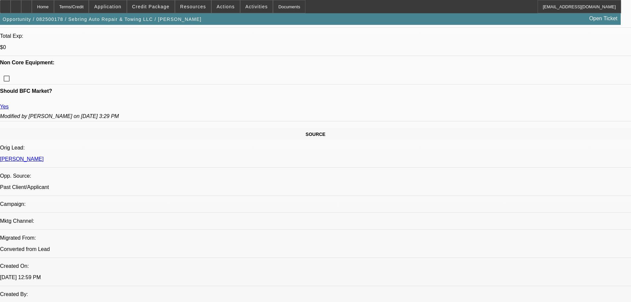
click at [152, 6] on span "Credit Package" at bounding box center [150, 6] width 37 height 5
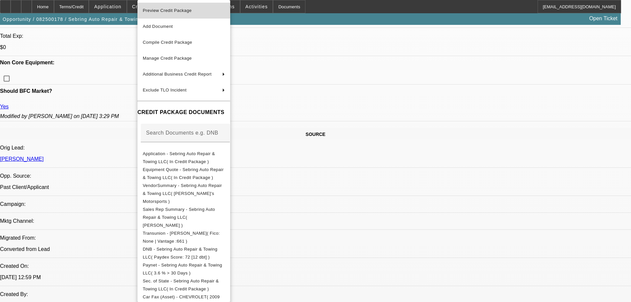
click at [167, 14] on span "Preview Credit Package" at bounding box center [184, 11] width 82 height 8
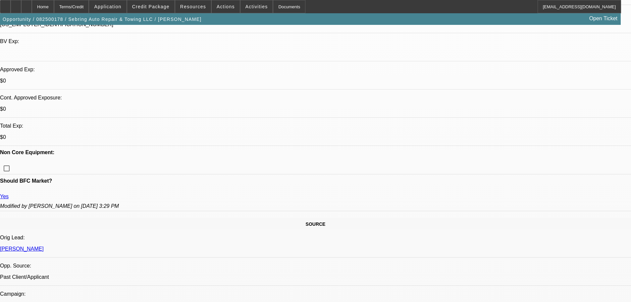
scroll to position [98, 0]
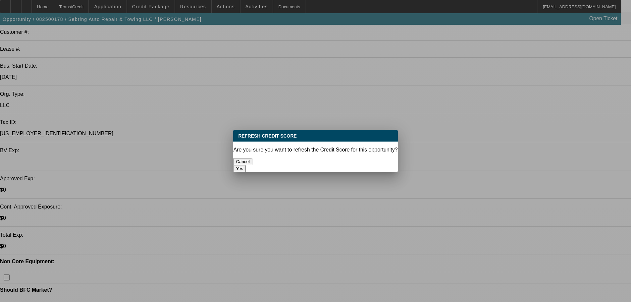
scroll to position [0, 0]
click at [246, 165] on button "Yes" at bounding box center [239, 168] width 13 height 7
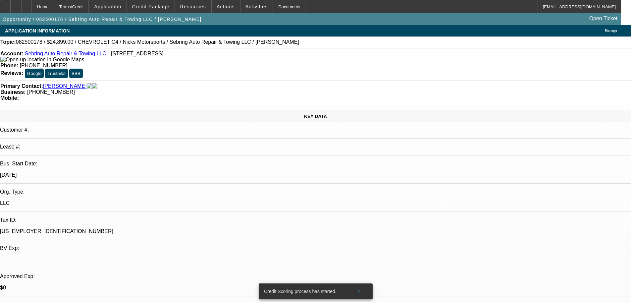
scroll to position [98, 0]
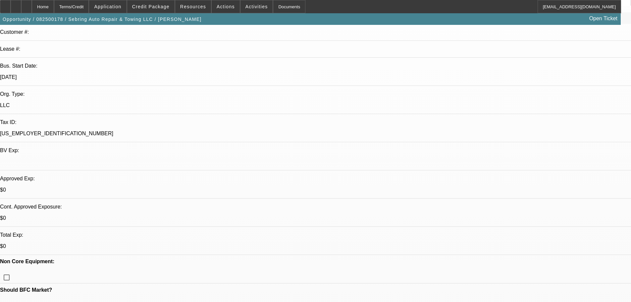
drag, startPoint x: 483, startPoint y: 98, endPoint x: 481, endPoint y: 90, distance: 7.6
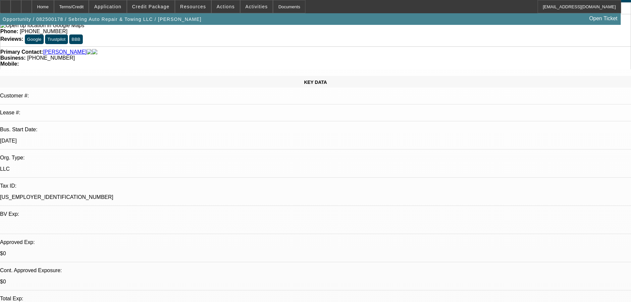
scroll to position [0, 0]
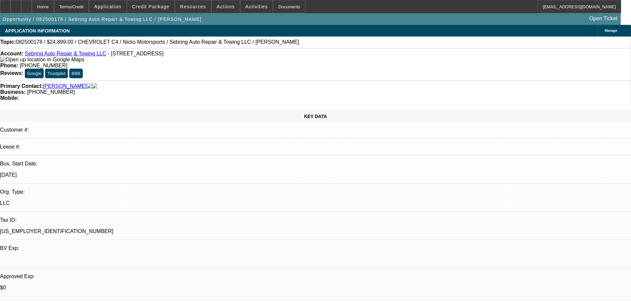
click at [12, 61] on img at bounding box center [42, 60] width 84 height 6
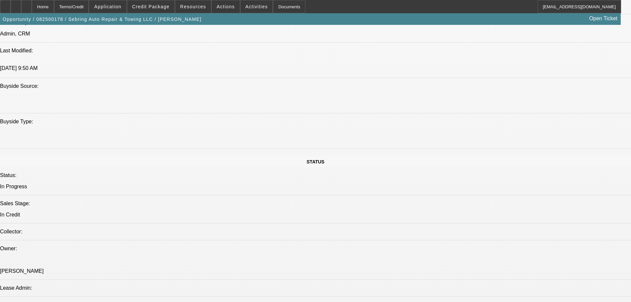
paste textarea "16 YEAR OLD TRUCK, LOW PRICE; VENDOR WARNING; MILEAGE SEEMS TOO LOW FOR THE AGE…"
type textarea "16 YEAR OLD TRUCK, LOW PRICE; VENDOR WARNING; MILEAGE SEEMS TOO LOW FOR THE AGE…"
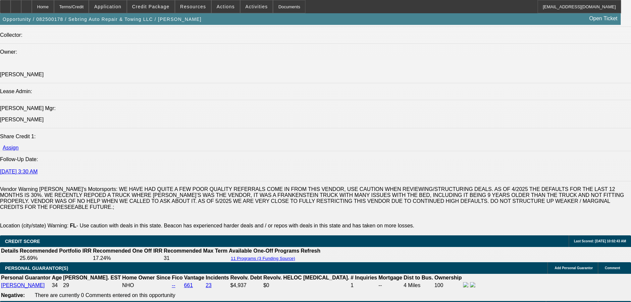
scroll to position [861, 0]
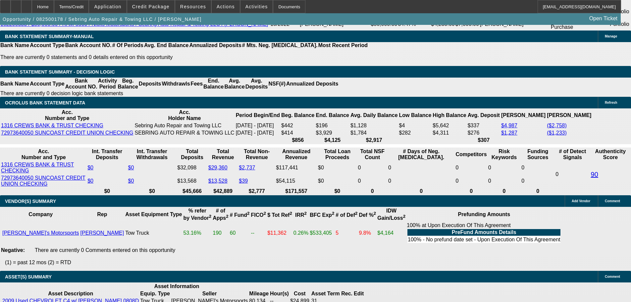
scroll to position [1290, 0]
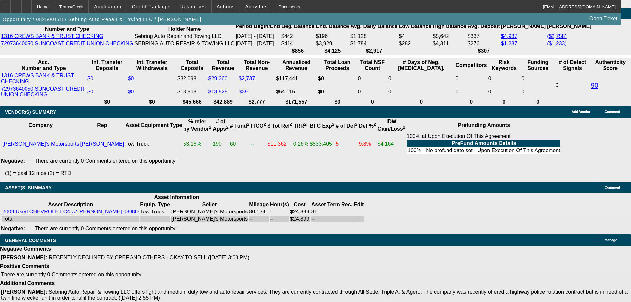
select select "5"
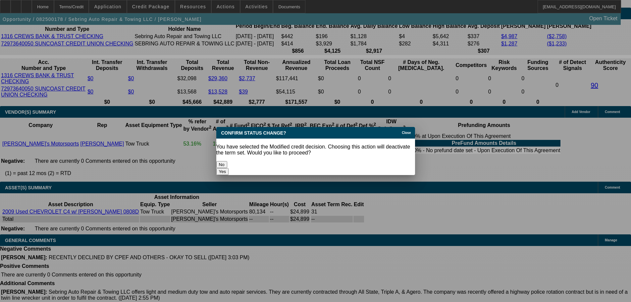
click at [229, 168] on button "Yes" at bounding box center [222, 171] width 13 height 7
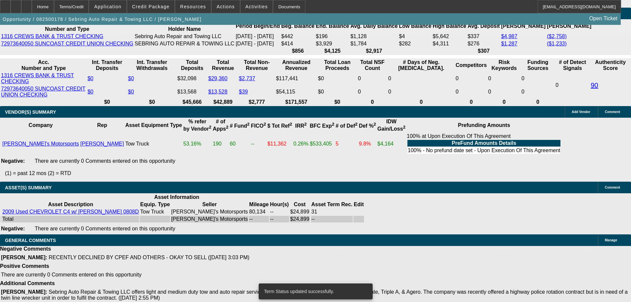
scroll to position [1275, 0]
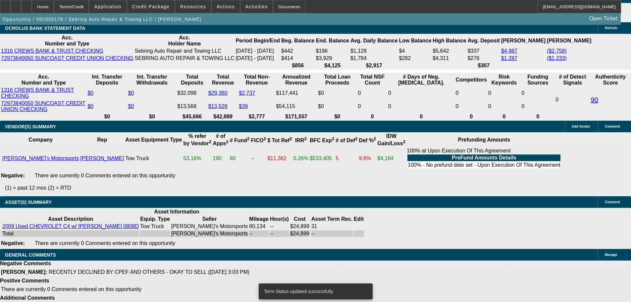
select select "0"
select select "2"
select select "0"
select select "6"
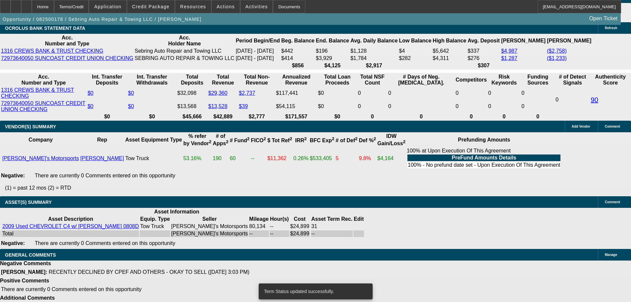
select select "0"
select select "2"
select select "0"
select select "6"
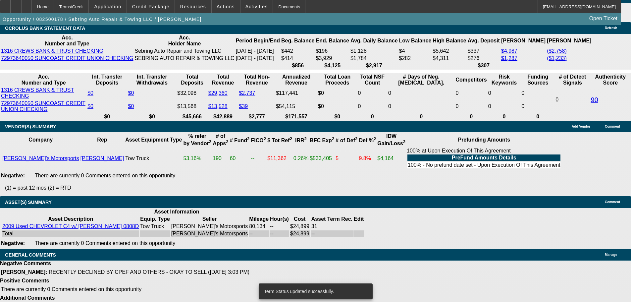
select select "0"
select select "2"
select select "0"
select select "6"
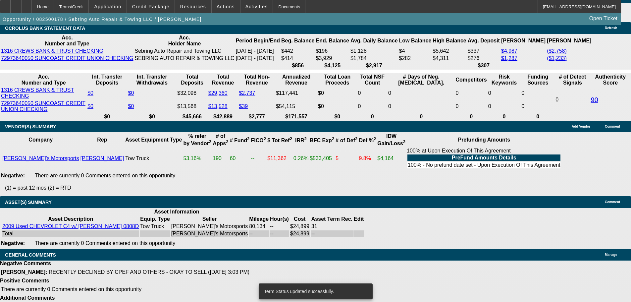
select select "0"
select select "6"
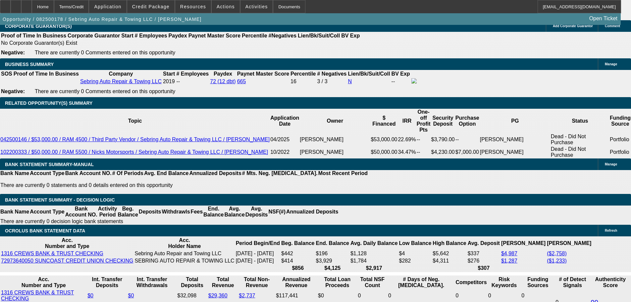
scroll to position [1058, 0]
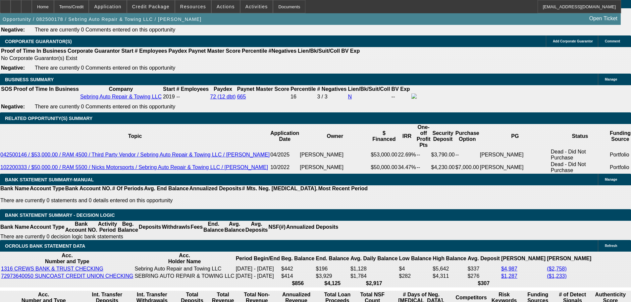
drag, startPoint x: 162, startPoint y: 134, endPoint x: 216, endPoint y: 114, distance: 57.9
type input "$889.00"
type input "UNKNOWN"
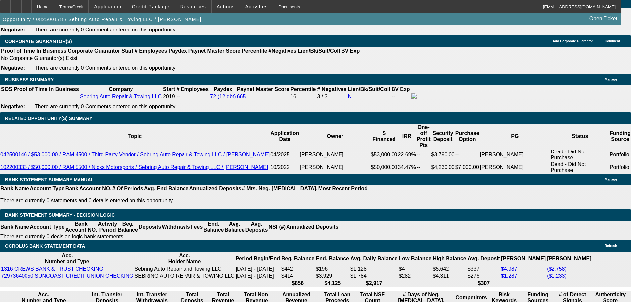
type input "$1,012.51"
type input "$2,025.02"
drag, startPoint x: 97, startPoint y: 189, endPoint x: 186, endPoint y: 170, distance: 91.0
type input "10"
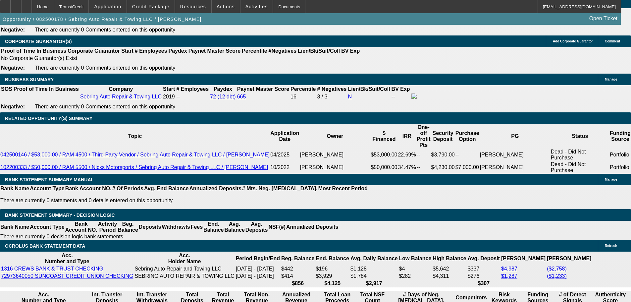
type input "$20.00"
type input "1050"
type input "22.2"
type input "$2,100.00"
type input "$1,050.00"
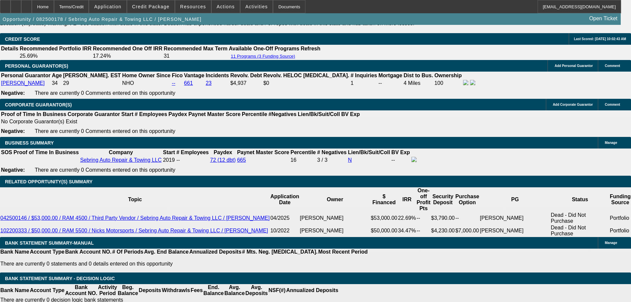
scroll to position [892, 0]
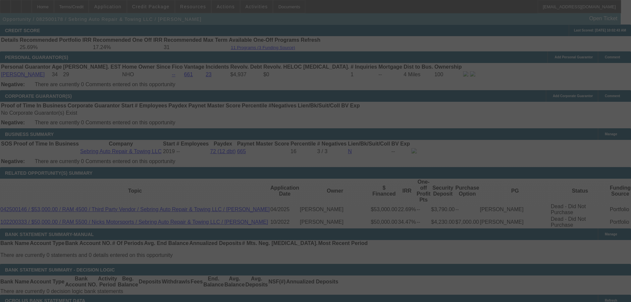
scroll to position [1091, 0]
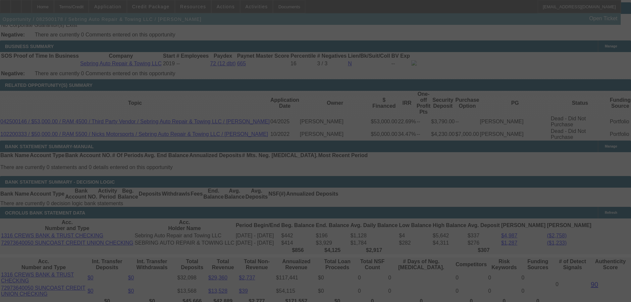
select select "0"
select select "2"
select select "0"
select select "6"
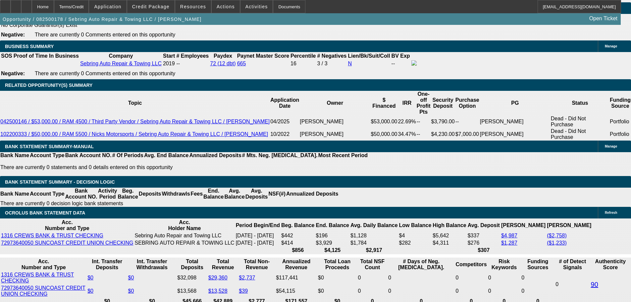
drag, startPoint x: 126, startPoint y: 104, endPoint x: 180, endPoint y: 99, distance: 54.2
type input "$899.00"
type input "UNKNOWN"
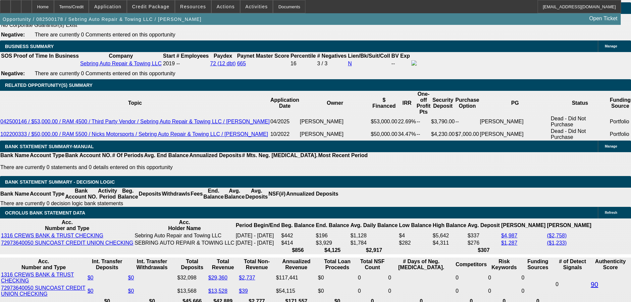
type input "$2,099.12"
drag, startPoint x: 102, startPoint y: 155, endPoint x: 200, endPoint y: 141, distance: 98.3
type input "10"
type input "$20.00"
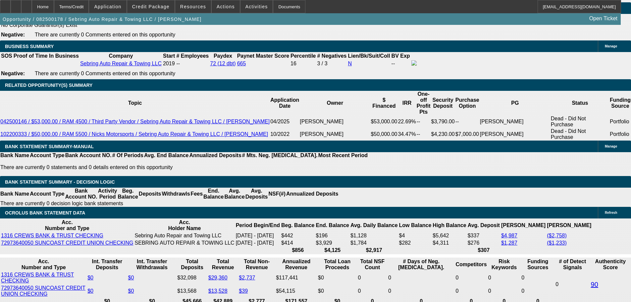
type input "1049"
type input "$2,098.00"
type input "22.1"
type input "$1,049.00"
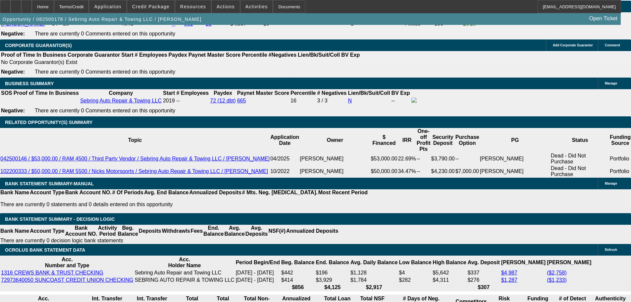
scroll to position [991, 0]
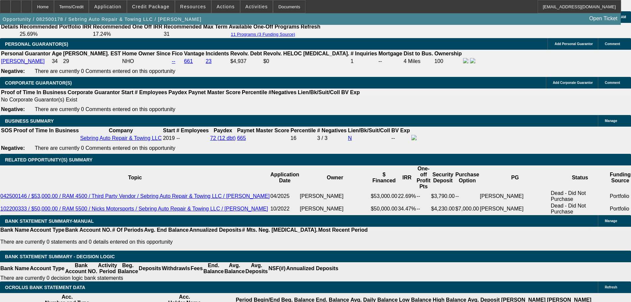
scroll to position [1058, 0]
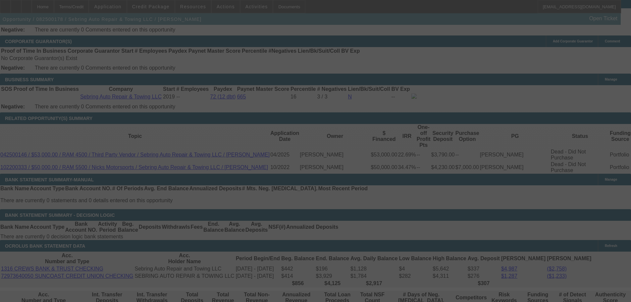
select select "0"
select select "2"
select select "0"
select select "6"
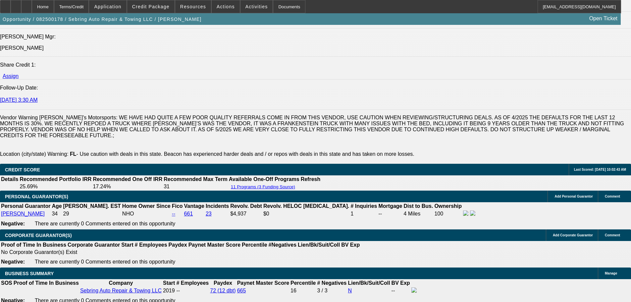
scroll to position [1024, 0]
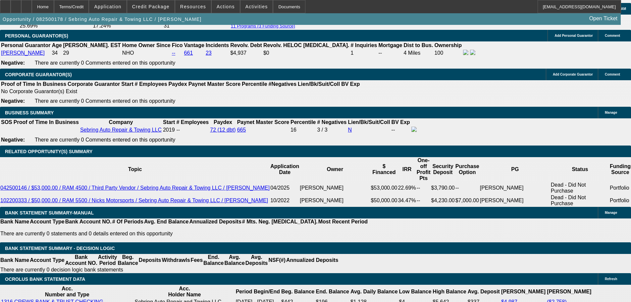
drag, startPoint x: 128, startPoint y: 222, endPoint x: 144, endPoint y: 219, distance: 16.5
type input "2"
type input "UNKNOWN"
type input "24"
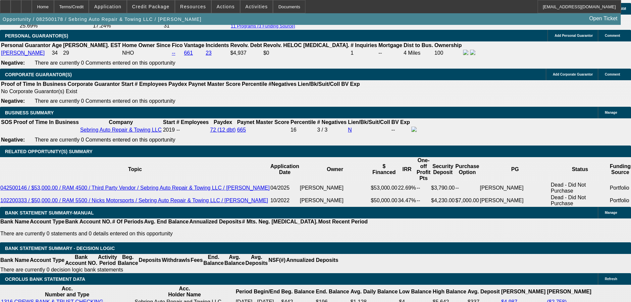
type input "$1,246.84"
type input "$2,493.68"
type input "$12,333.25"
type input "$24,666.50"
drag, startPoint x: 129, startPoint y: 220, endPoint x: 151, endPoint y: 218, distance: 21.9
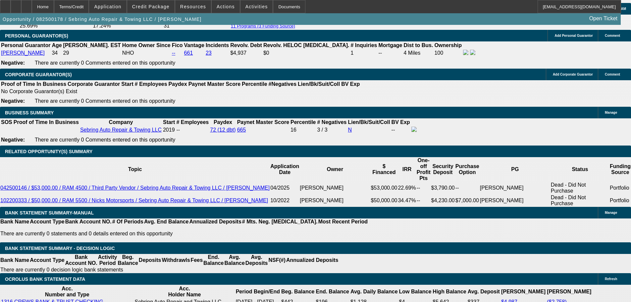
type input "24"
type input "$1,246.84"
type input "$2,493.68"
type input "24"
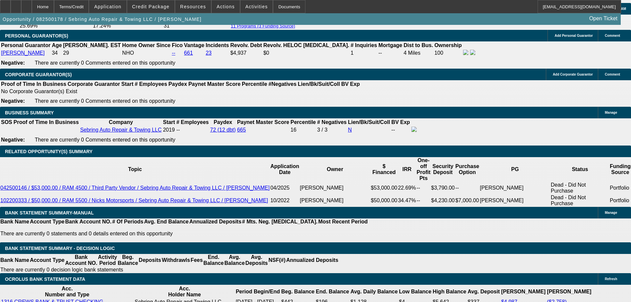
drag, startPoint x: 101, startPoint y: 222, endPoint x: 168, endPoint y: 215, distance: 67.6
type input "1"
type input "$2.00"
type input "1245"
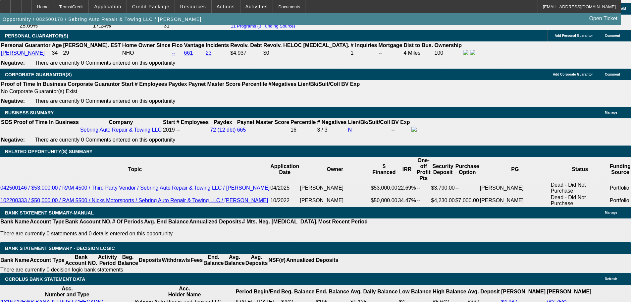
type input "22"
type input "$2,490.00"
type input "$1,245.00"
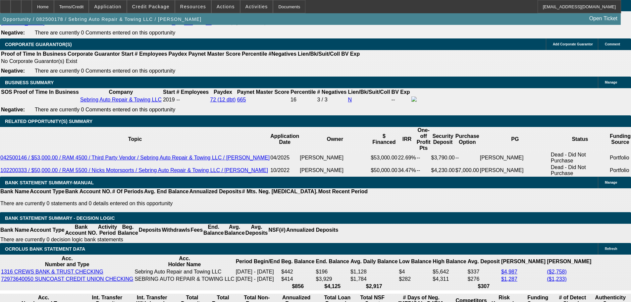
scroll to position [1058, 0]
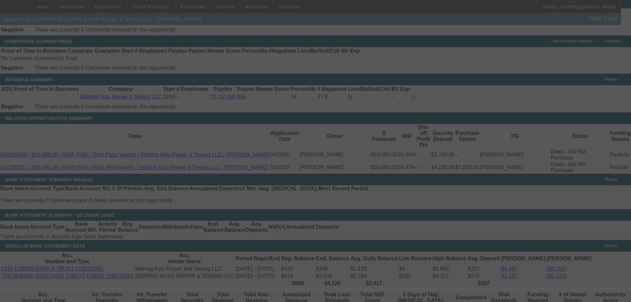
select select "0"
select select "2"
select select "0"
select select "6"
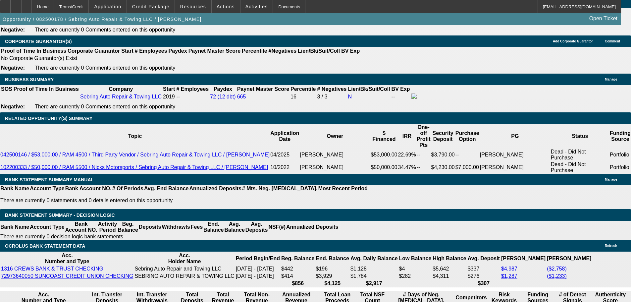
drag, startPoint x: 98, startPoint y: 190, endPoint x: 160, endPoint y: 184, distance: 62.2
type input "12"
type input "$24.00"
type input "UNKNOWN"
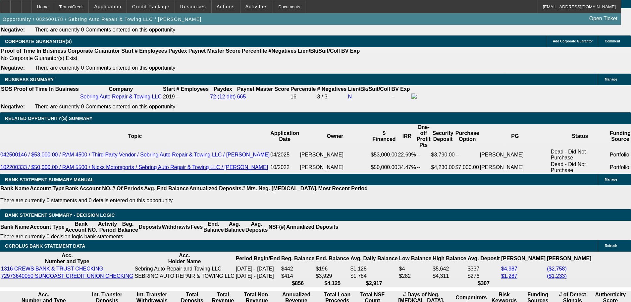
type input "1235"
type input "$2,470.00"
type input "21.1"
type input "$1,235.00"
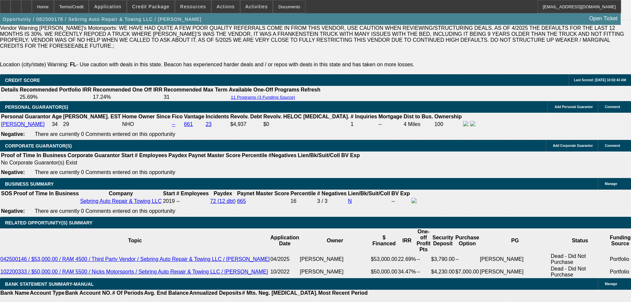
scroll to position [991, 0]
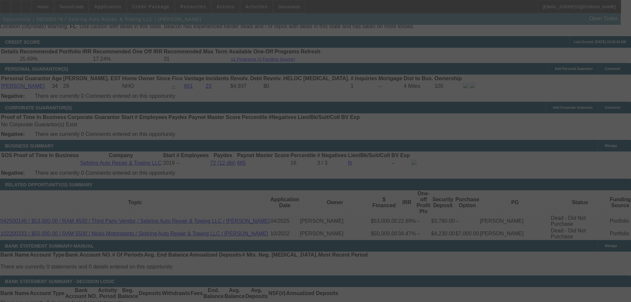
select select "0"
select select "2"
select select "0"
select select "6"
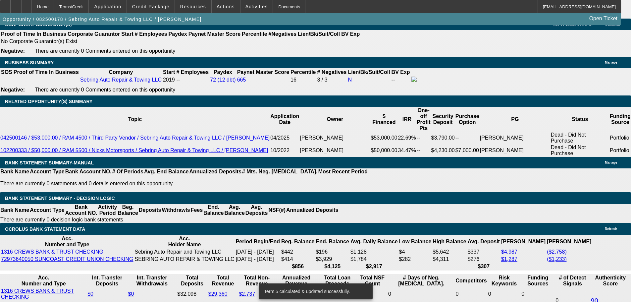
scroll to position [1091, 0]
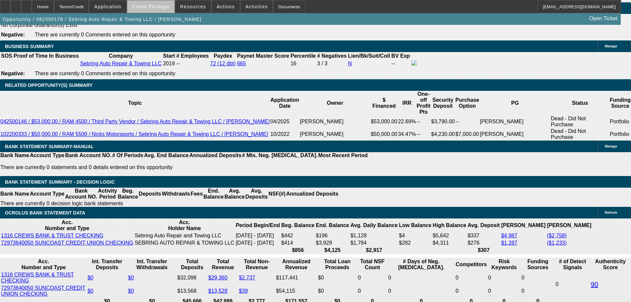
click at [166, 6] on span "Credit Package" at bounding box center [150, 6] width 37 height 5
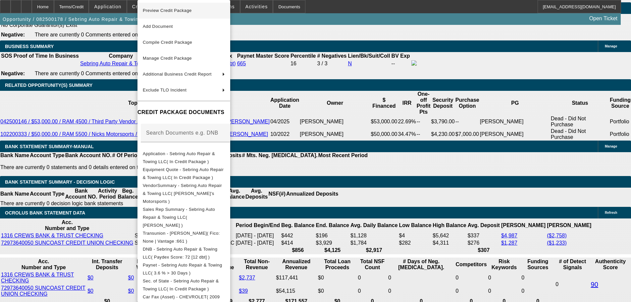
click at [169, 14] on span "Preview Credit Package" at bounding box center [184, 11] width 82 height 8
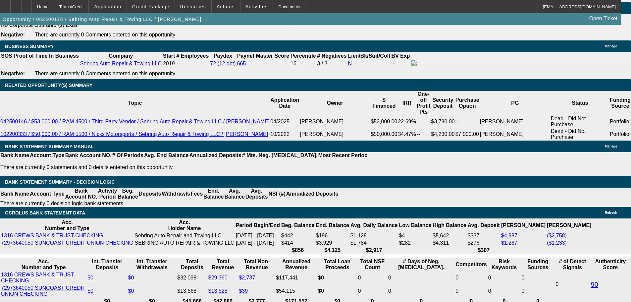
drag, startPoint x: 128, startPoint y: 156, endPoint x: 160, endPoint y: 152, distance: 31.7
type input "2"
type input "UNKNOWN"
type input "28"
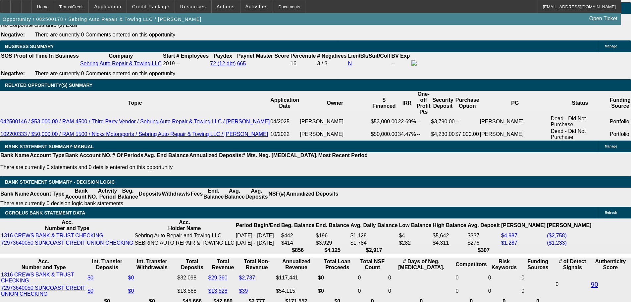
type input "$12,318.14"
type input "$24,636.28"
type input "$1,093.33"
type input "$2,186.66"
type input "28"
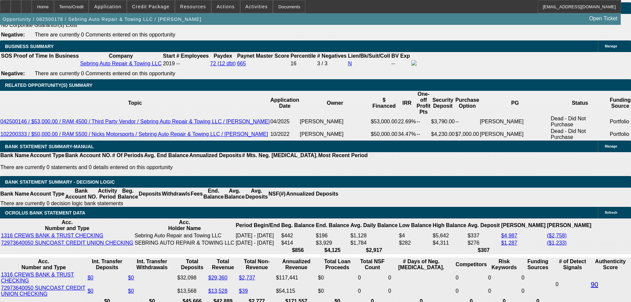
drag, startPoint x: 97, startPoint y: 156, endPoint x: 191, endPoint y: 161, distance: 94.2
type input "10"
type input "$20.00"
type input "1095"
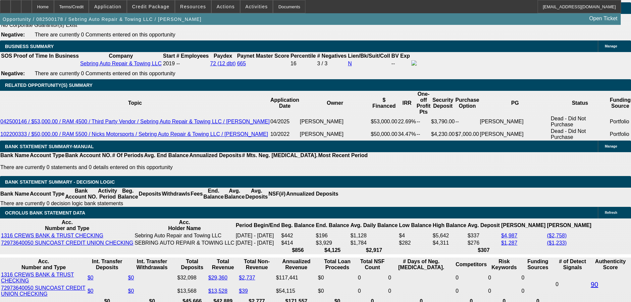
type input "21.3"
type input "$2,190.00"
type input "$1,095.00"
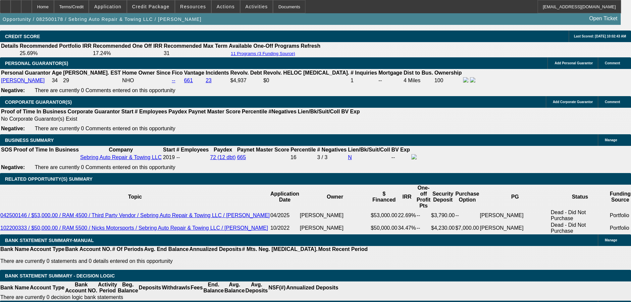
scroll to position [1058, 0]
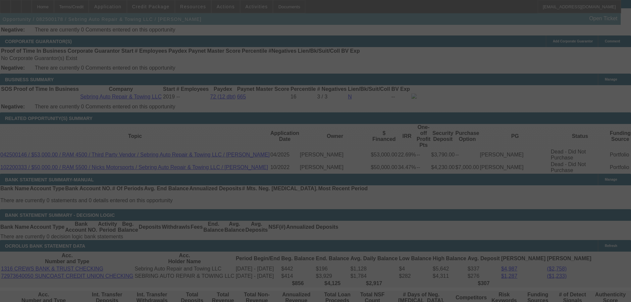
select select "0"
select select "2"
select select "0"
select select "6"
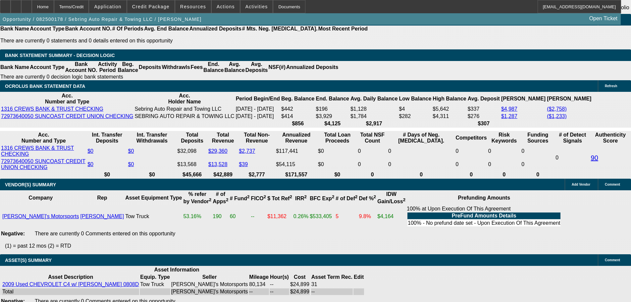
scroll to position [1290, 0]
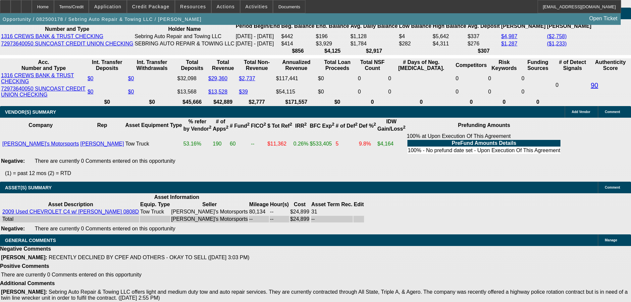
select select "3"
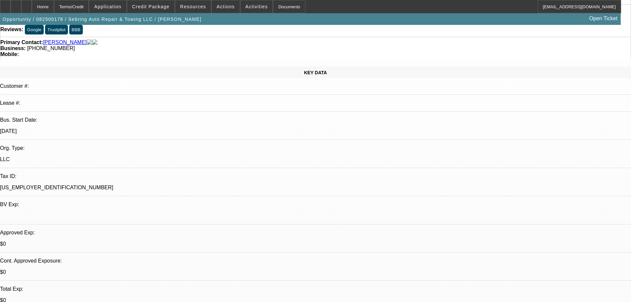
scroll to position [132, 0]
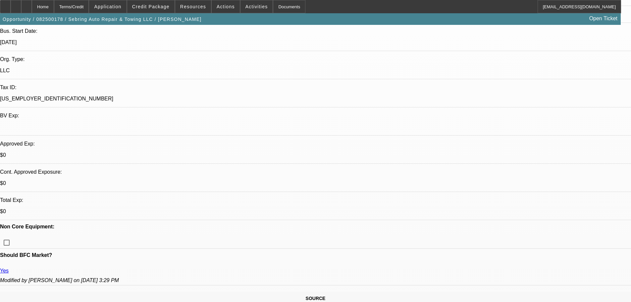
type textarea "a"
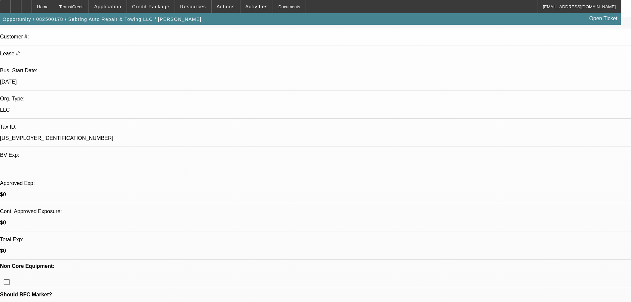
scroll to position [232, 0]
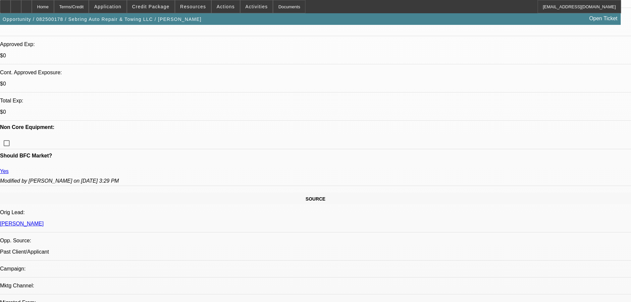
type textarea "APPROVED, GPS REQUIRED."
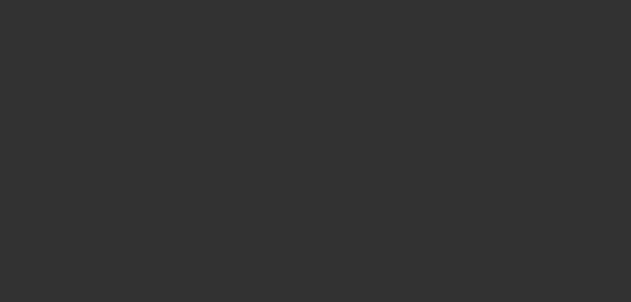
scroll to position [0, 0]
select select "0"
select select "2"
select select "0"
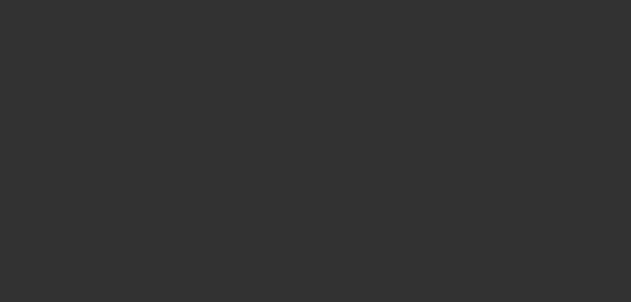
select select "6"
select select "0"
select select "2"
select select "0"
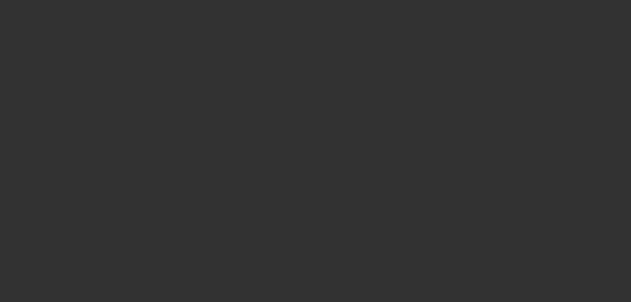
select select "6"
select select "0"
select select "2"
select select "0"
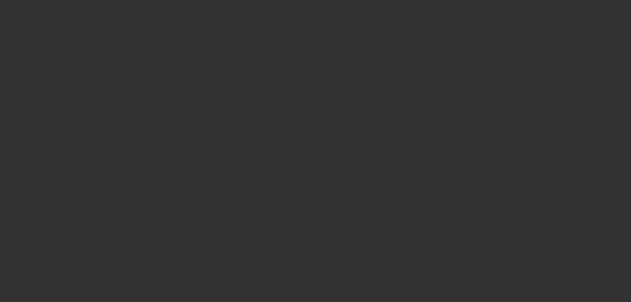
select select "6"
select select "0"
select select "6"
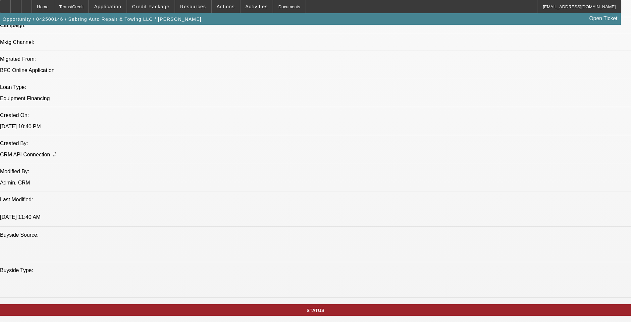
select select "0"
select select "2"
select select "0"
select select "6"
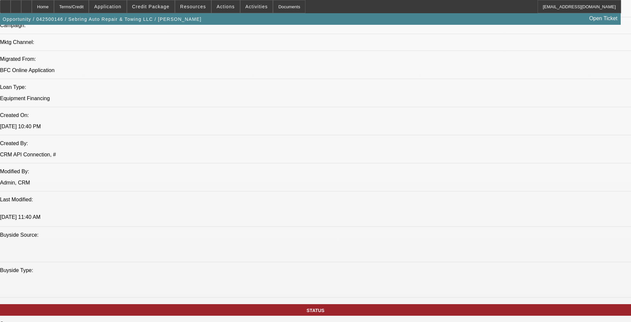
select select "0"
select select "2"
select select "0"
select select "6"
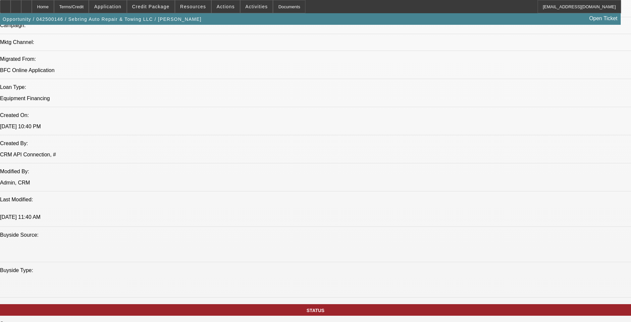
select select "0"
select select "2"
select select "0"
select select "6"
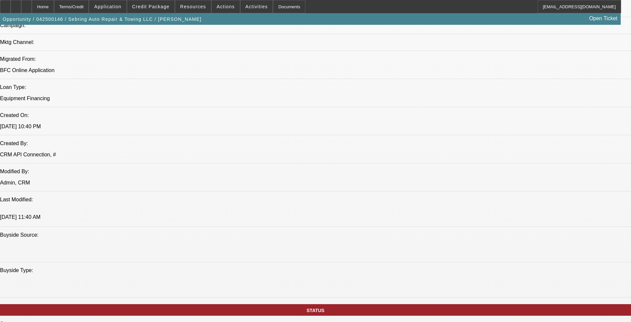
select select "0"
select select "2"
select select "0"
select select "6"
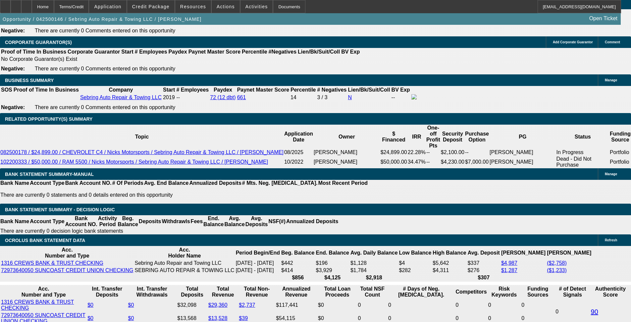
scroll to position [1037, 0]
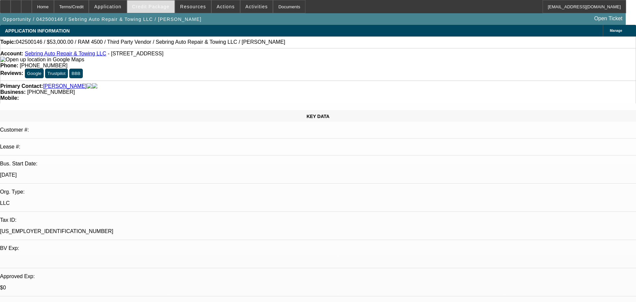
select select "0"
select select "2"
select select "0"
select select "6"
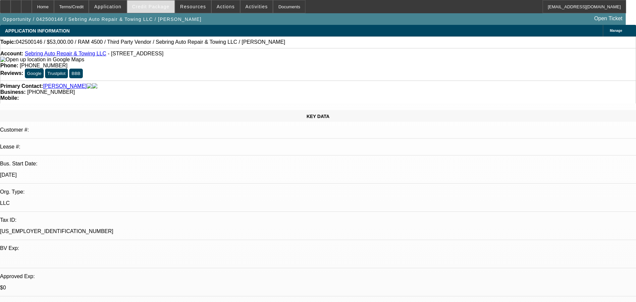
select select "0"
select select "2"
select select "0"
select select "6"
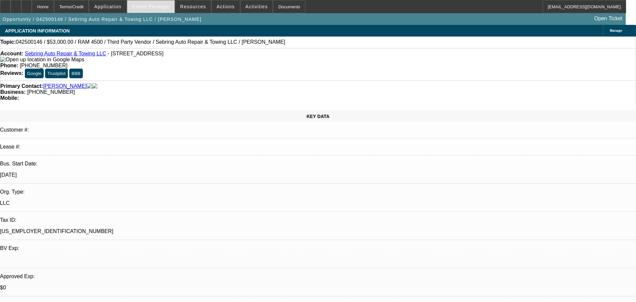
select select "0"
select select "2"
select select "0"
select select "6"
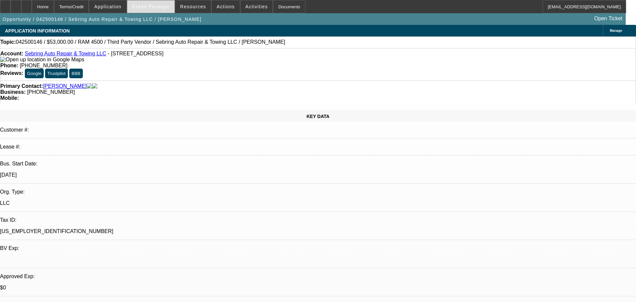
select select "0"
select select "2"
select select "0"
select select "6"
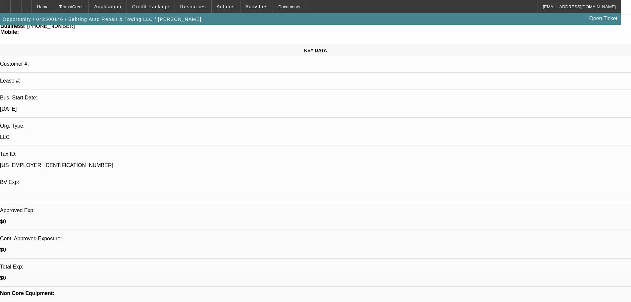
scroll to position [66, 0]
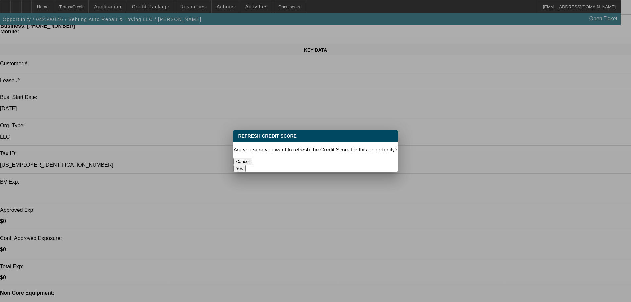
scroll to position [0, 0]
click at [246, 165] on button "Yes" at bounding box center [239, 168] width 13 height 7
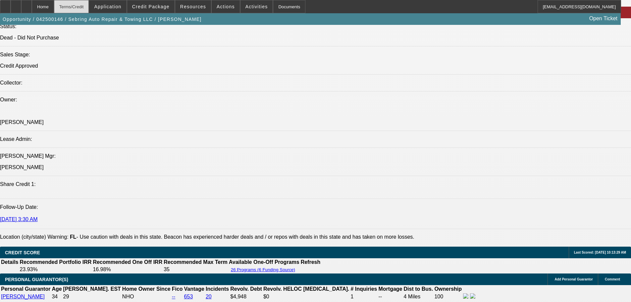
scroll to position [759, 0]
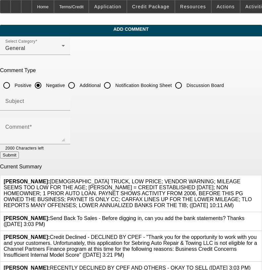
click at [258, 179] on div at bounding box center [258, 194] width 0 height 30
click at [258, 179] on icon at bounding box center [258, 179] width 0 height 0
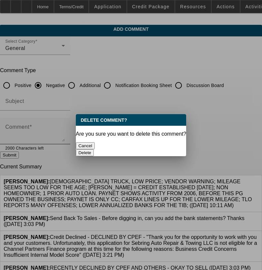
click at [94, 149] on button "Delete" at bounding box center [85, 152] width 18 height 7
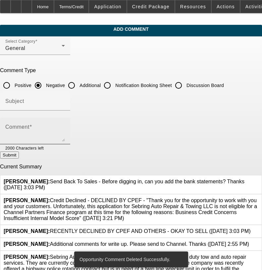
click at [65, 130] on textarea "Comment" at bounding box center [35, 134] width 60 height 16
paste textarea "[DEMOGRAPHIC_DATA] TRUCK, LOW PRICE; VENDOR WARNING; MILEAGE SEEMS TOO LOW FOR …"
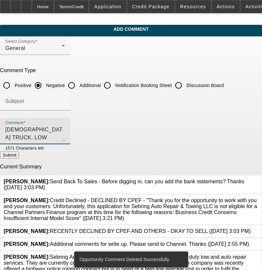
scroll to position [22, 0]
type textarea "16 YEAR OLD TRUCK, LOW PRICE; VENDOR WARNING; MILEAGE SEEMS TOO LOW FOR THE AGE…"
click at [19, 155] on button "Submit" at bounding box center [9, 155] width 19 height 7
